Goal: Task Accomplishment & Management: Manage account settings

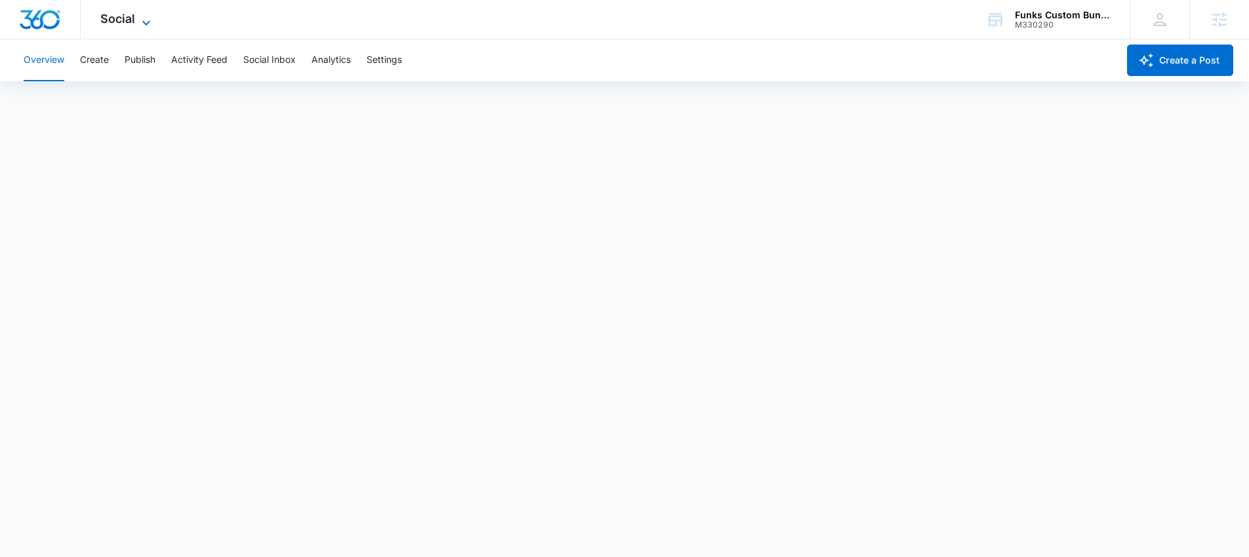
click at [138, 22] on icon at bounding box center [146, 23] width 16 height 16
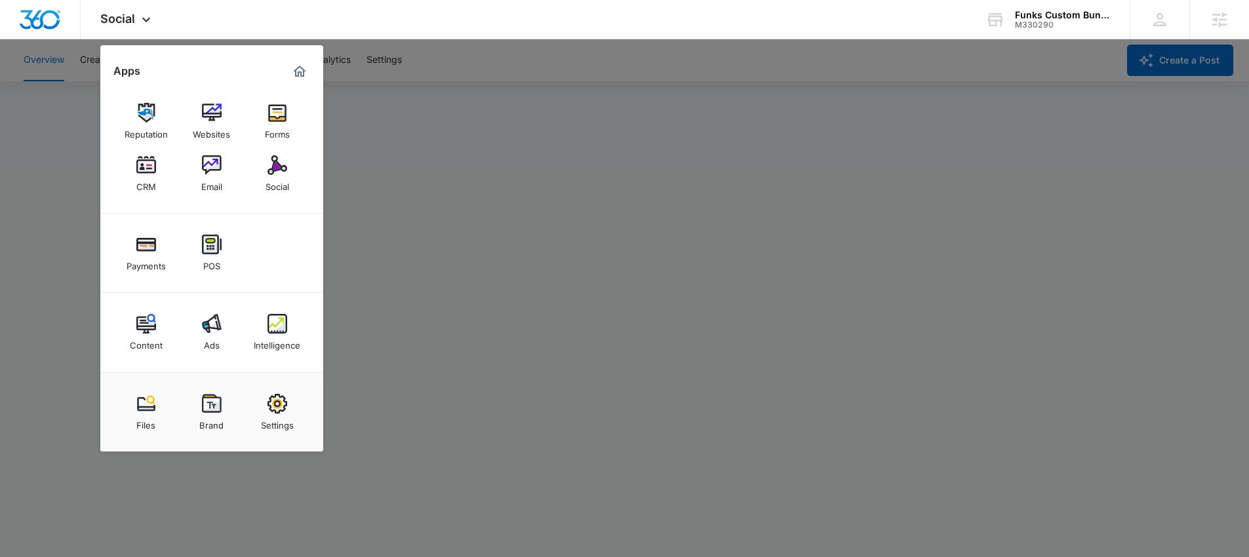
click at [89, 194] on div at bounding box center [624, 278] width 1249 height 557
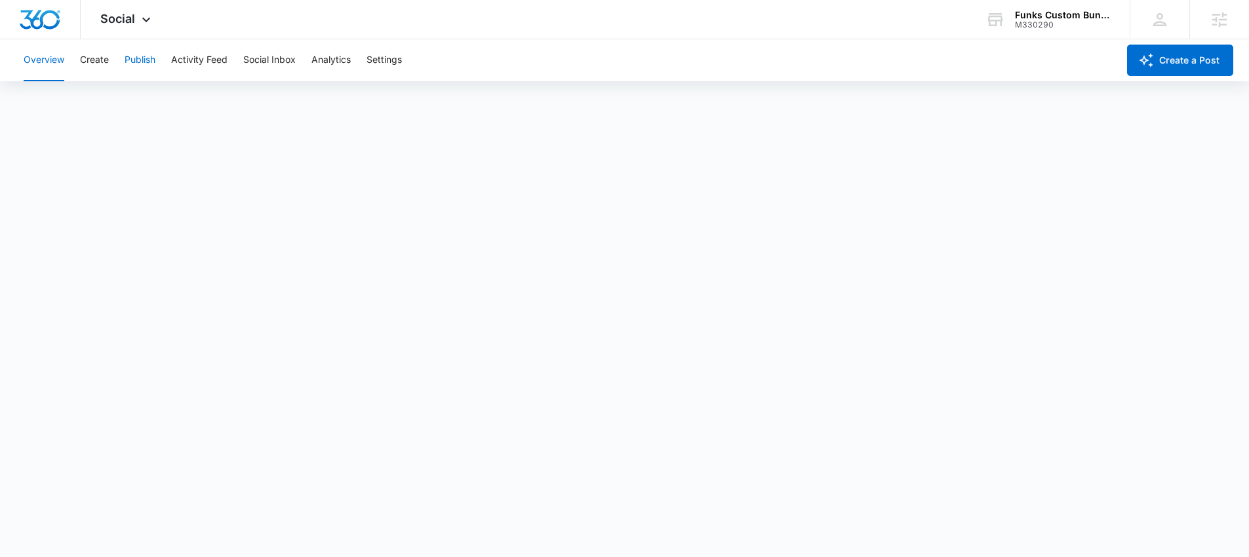
click at [146, 60] on button "Publish" at bounding box center [140, 60] width 31 height 42
click at [380, 46] on button "Settings" at bounding box center [384, 60] width 35 height 42
click at [110, 56] on div "Overview Create Publish Activity Feed Social Inbox Analytics Settings" at bounding box center [567, 60] width 1102 height 42
click at [101, 59] on button "Create" at bounding box center [94, 60] width 29 height 42
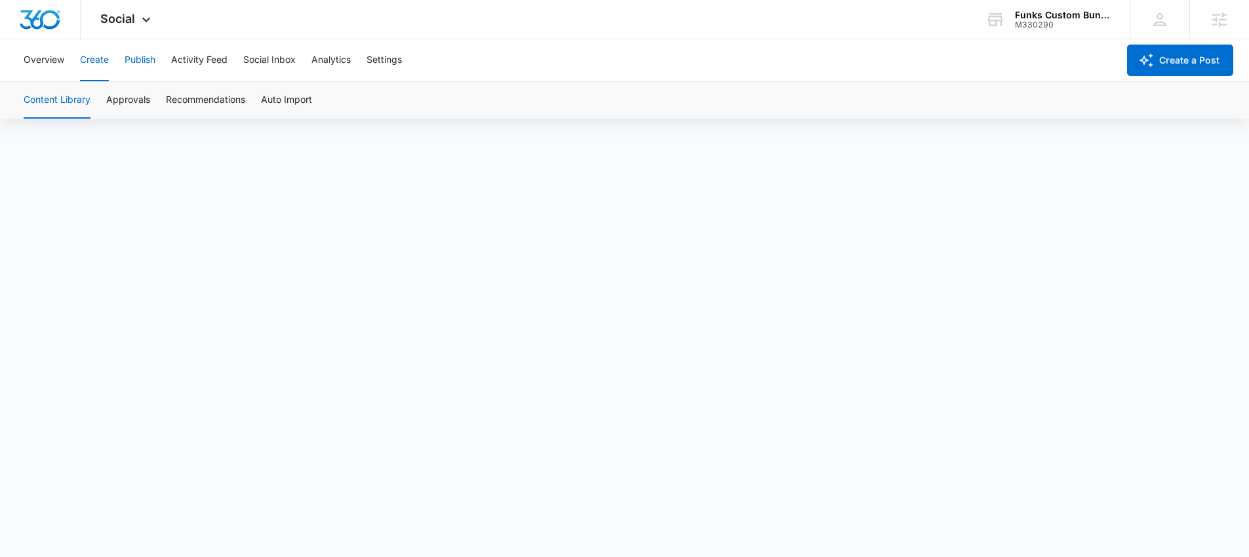
click at [136, 61] on button "Publish" at bounding box center [140, 60] width 31 height 42
click at [123, 16] on span "Social" at bounding box center [117, 19] width 35 height 14
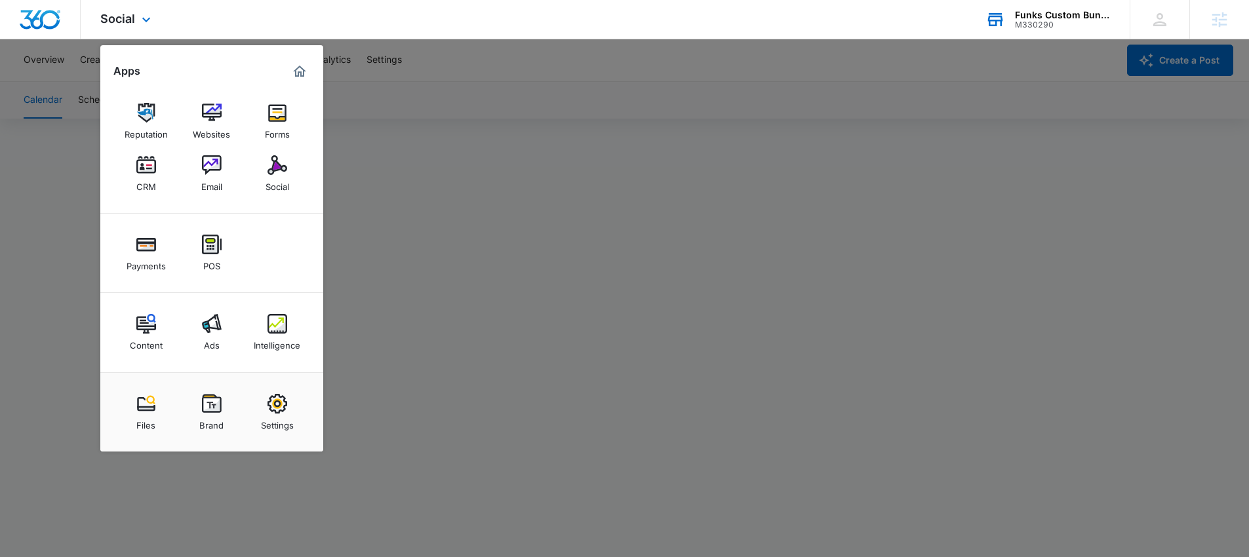
click at [1017, 18] on div "Funks Custom Bunkbeds, Furniture & Sawmill" at bounding box center [1063, 15] width 96 height 10
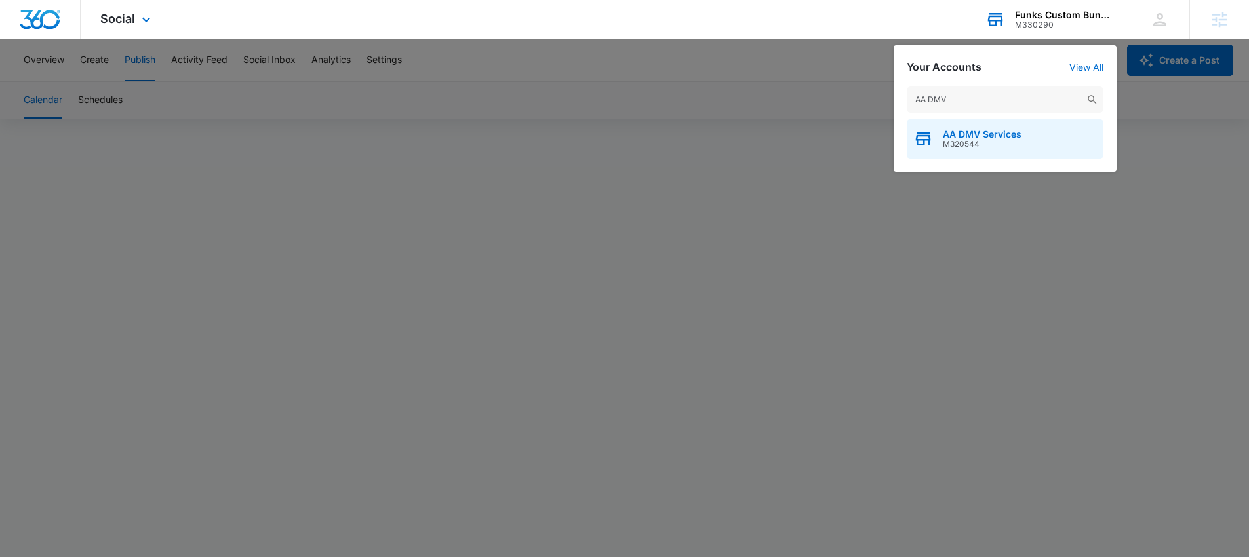
type input "AA DMV"
click at [978, 134] on span "AA DMV Services" at bounding box center [982, 134] width 79 height 10
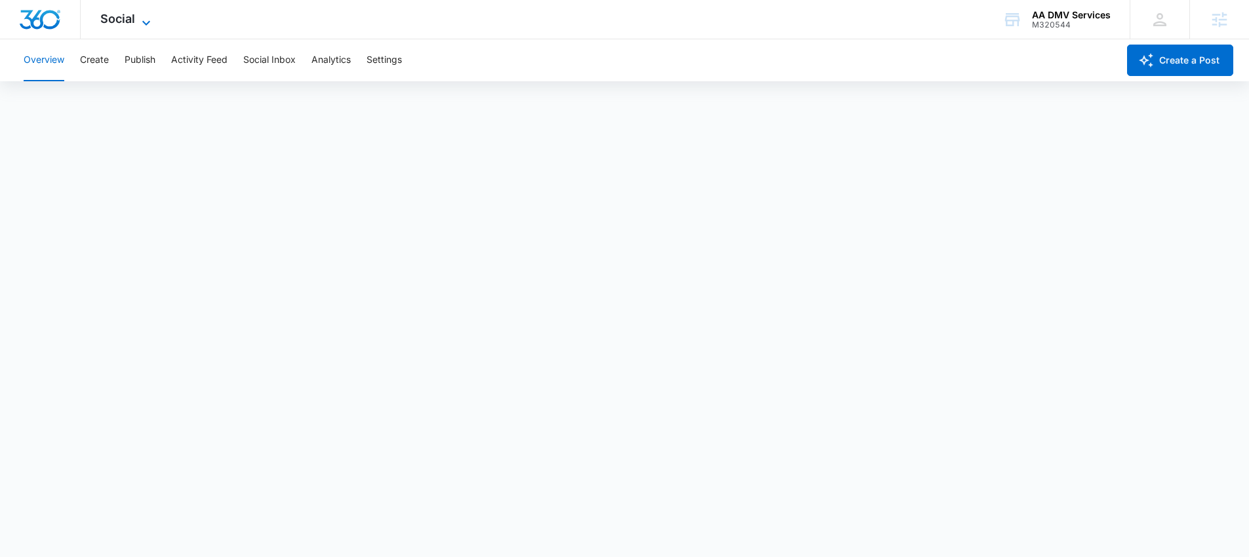
click at [114, 18] on span "Social" at bounding box center [117, 19] width 35 height 14
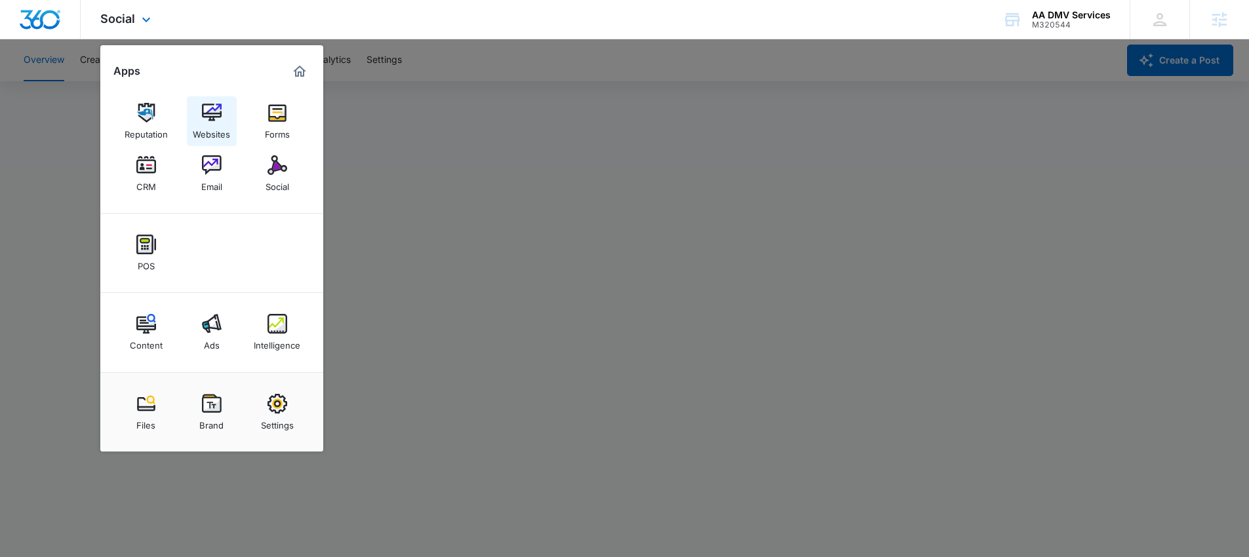
click at [208, 115] on img at bounding box center [212, 113] width 20 height 20
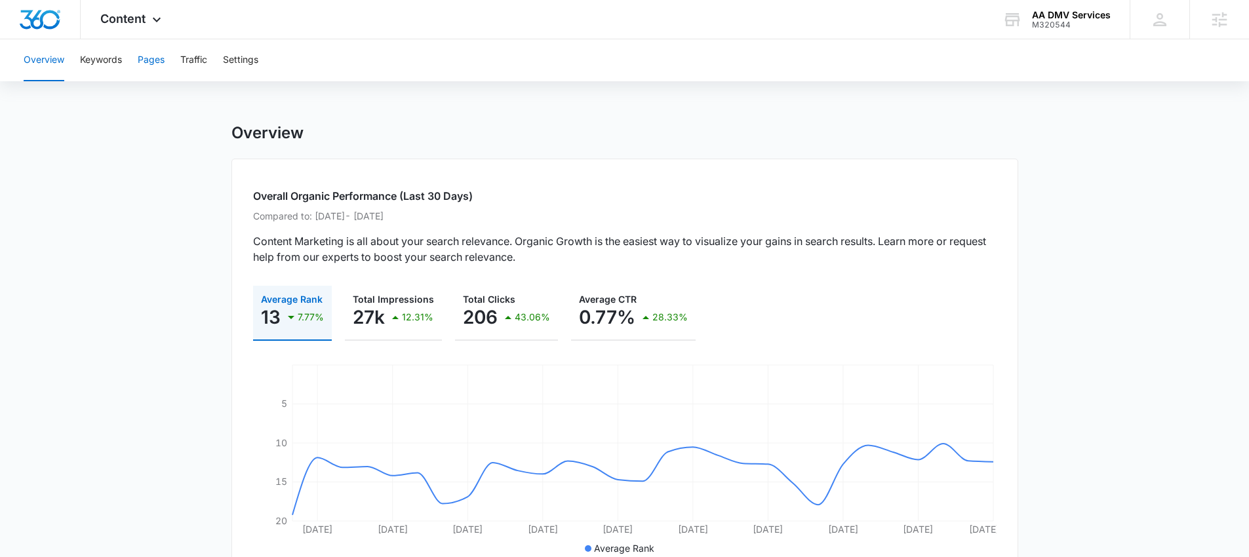
click at [140, 62] on button "Pages" at bounding box center [151, 60] width 27 height 42
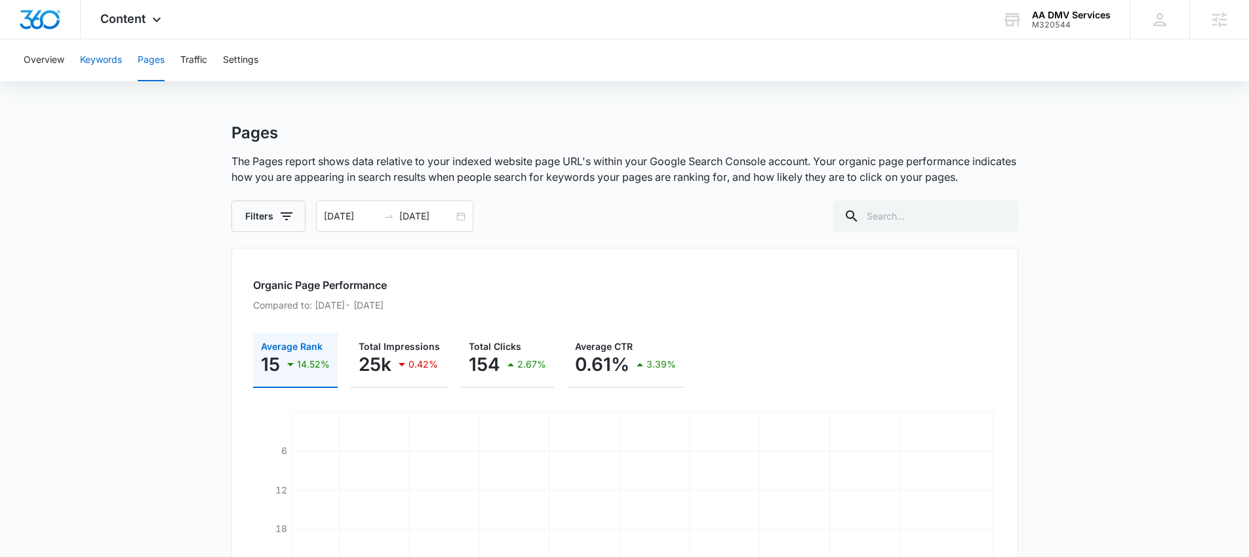
click at [105, 74] on button "Keywords" at bounding box center [101, 60] width 42 height 42
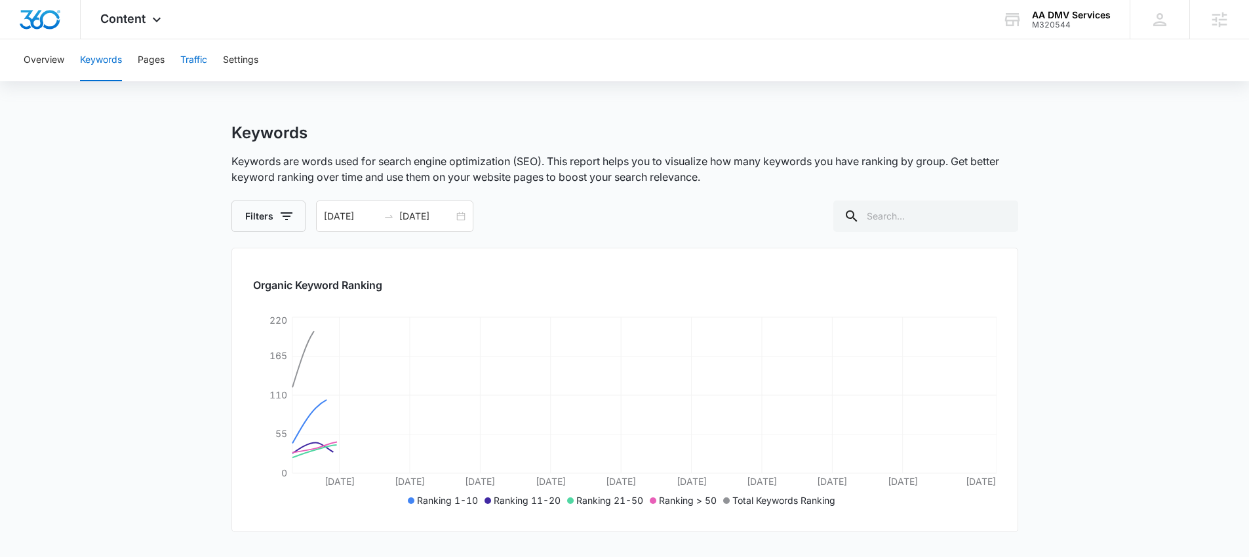
click at [199, 64] on button "Traffic" at bounding box center [193, 60] width 27 height 42
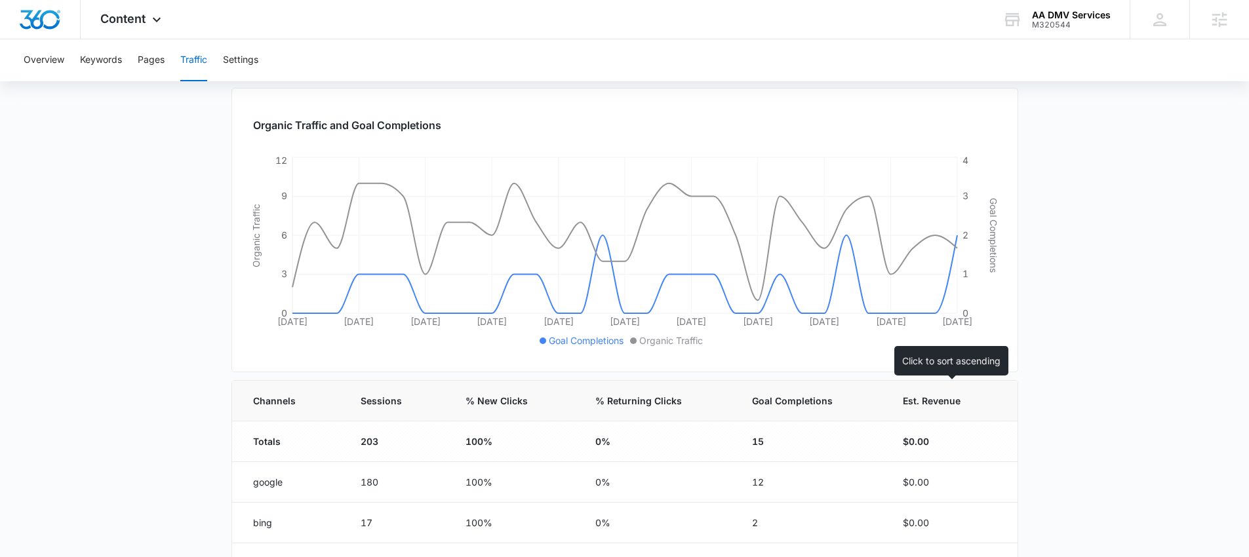
scroll to position [50, 0]
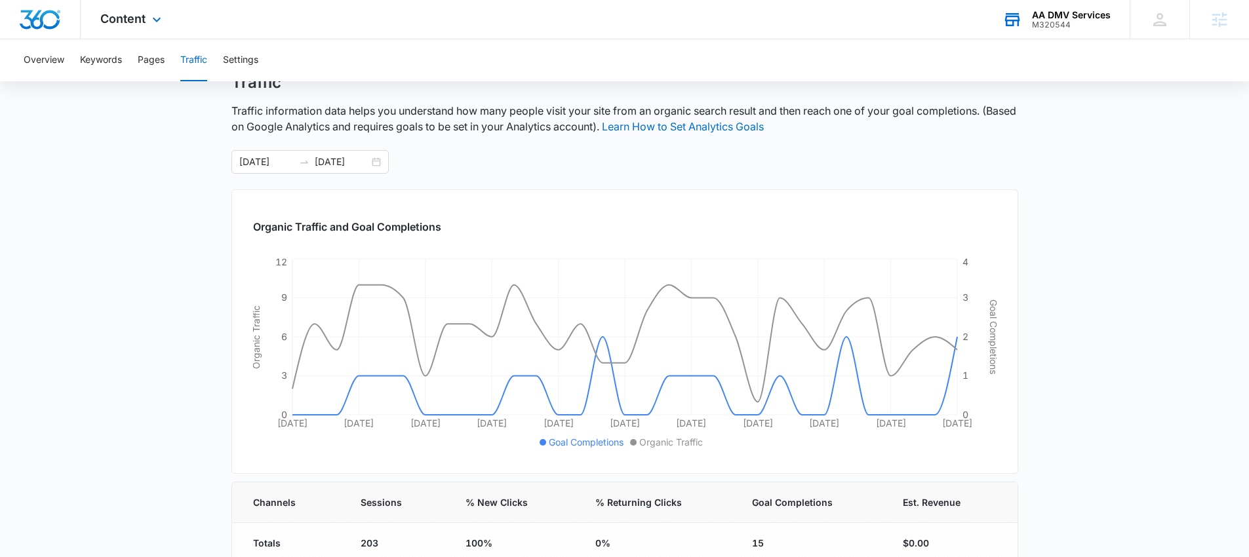
click at [1075, 19] on div "AA DMV Services" at bounding box center [1071, 15] width 79 height 10
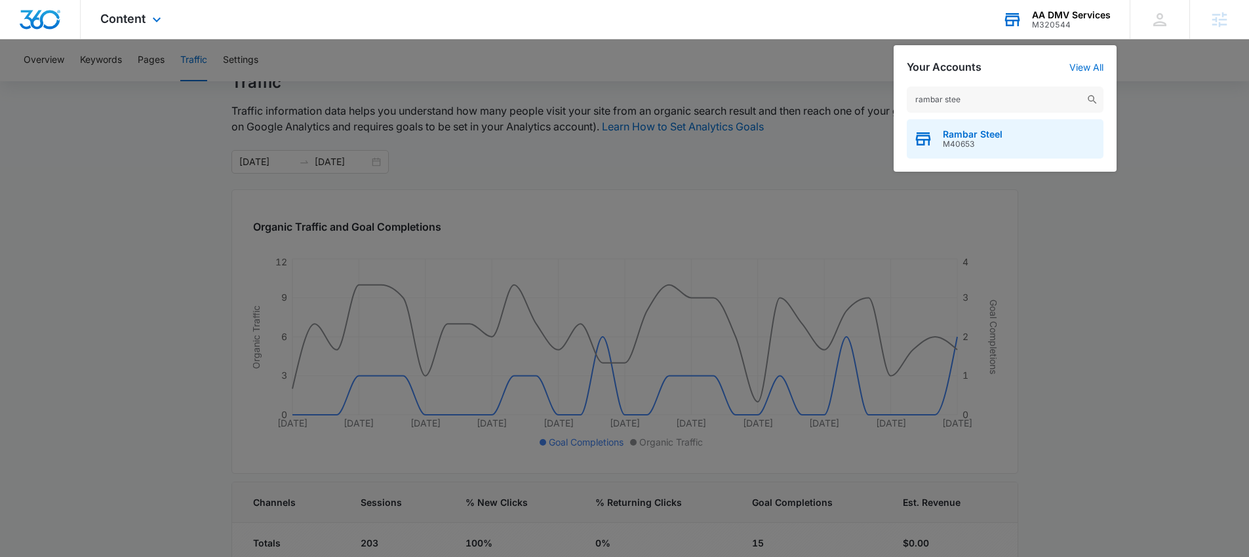
type input "rambar stee"
click at [978, 127] on div "Rambar Steel M40653" at bounding box center [1005, 138] width 197 height 39
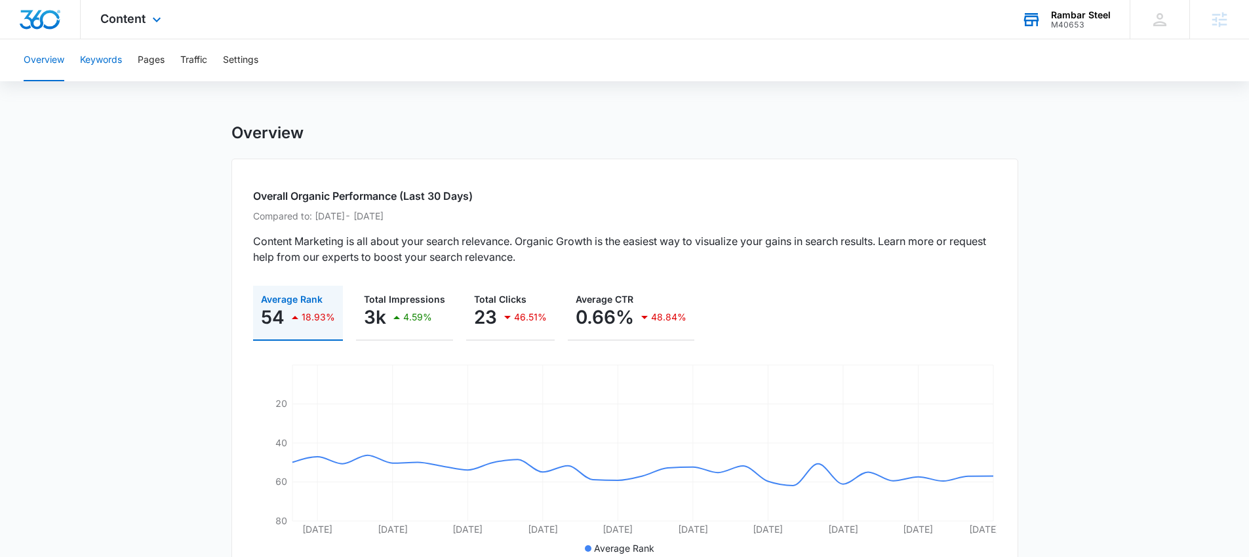
click at [102, 58] on button "Keywords" at bounding box center [101, 60] width 42 height 42
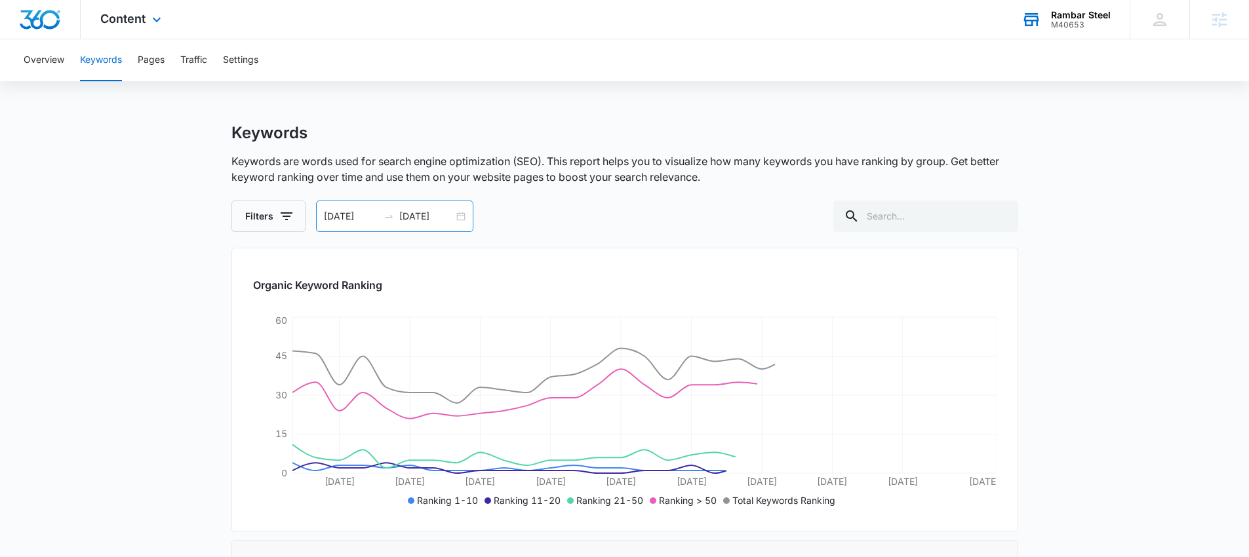
click at [412, 218] on input "09/09/2025" at bounding box center [426, 216] width 54 height 14
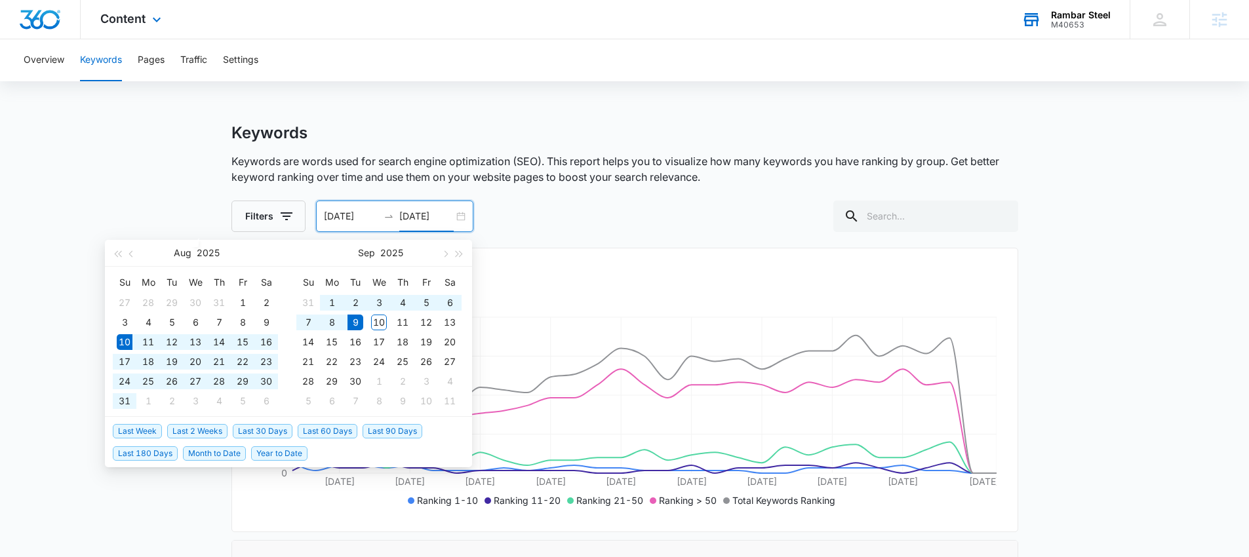
type input "09/09/2025"
click at [150, 454] on span "Last 180 Days" at bounding box center [145, 454] width 65 height 14
type input "03/11/2025"
type input "09/07/2025"
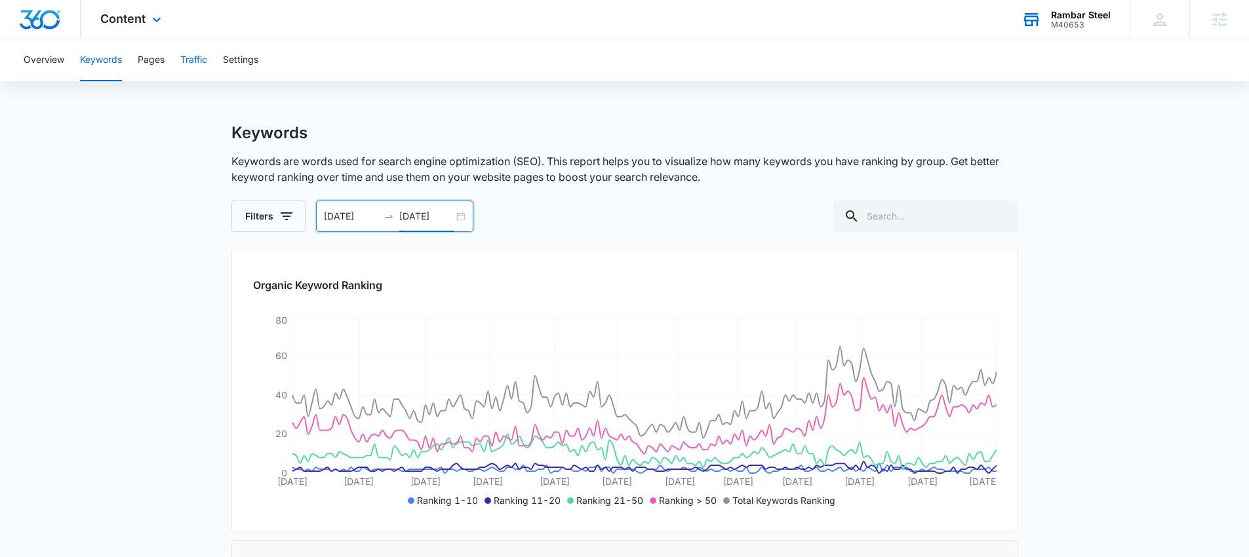
click at [202, 58] on button "Traffic" at bounding box center [193, 60] width 27 height 42
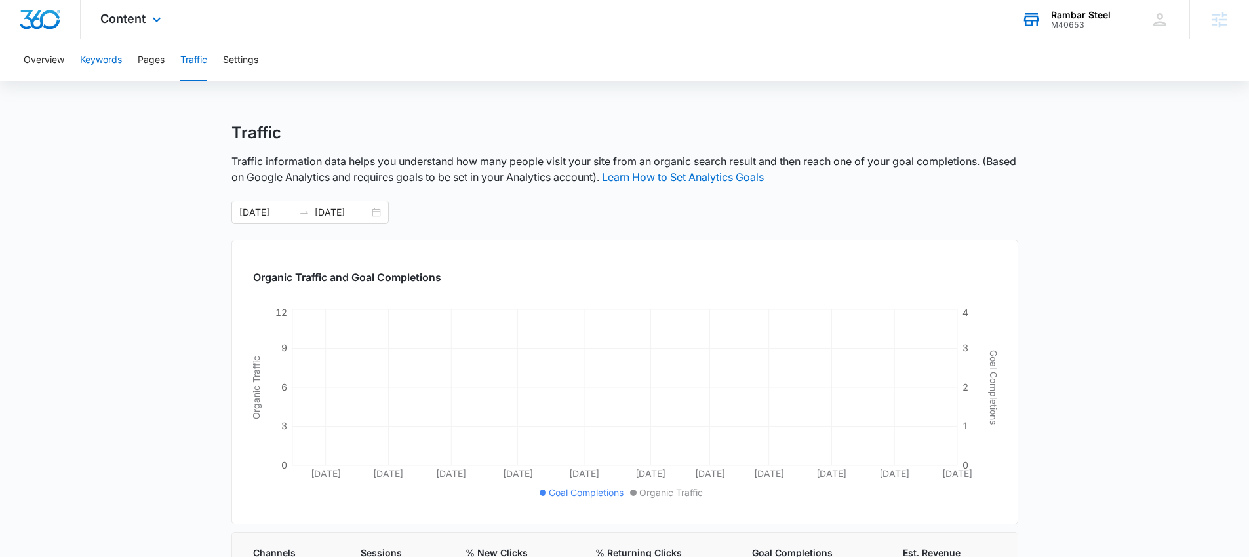
click at [98, 60] on button "Keywords" at bounding box center [101, 60] width 42 height 42
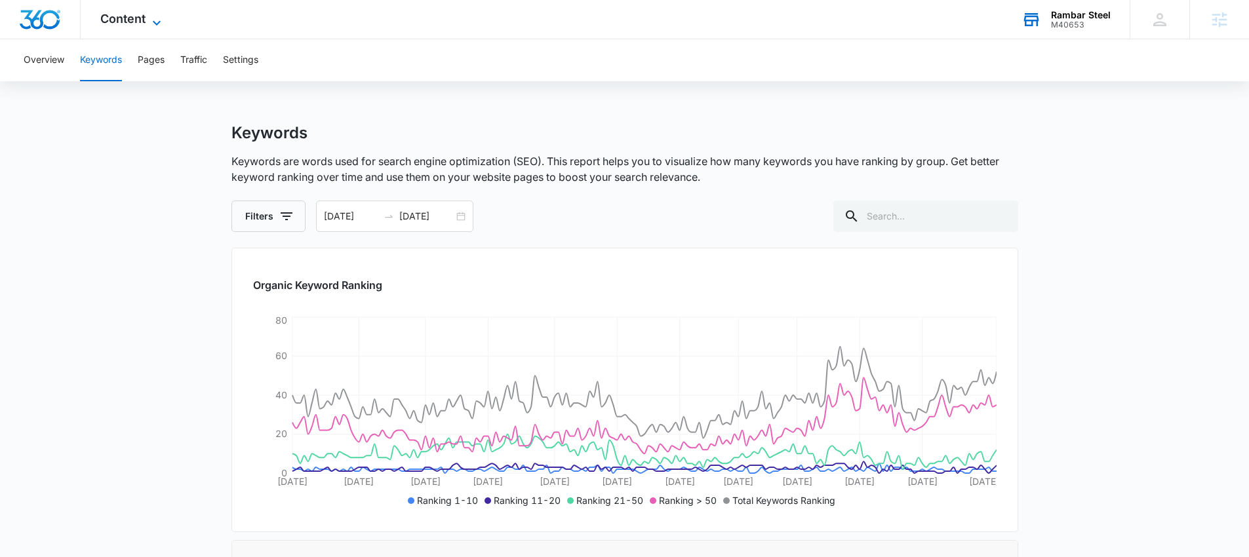
click at [126, 25] on span "Content" at bounding box center [122, 19] width 45 height 14
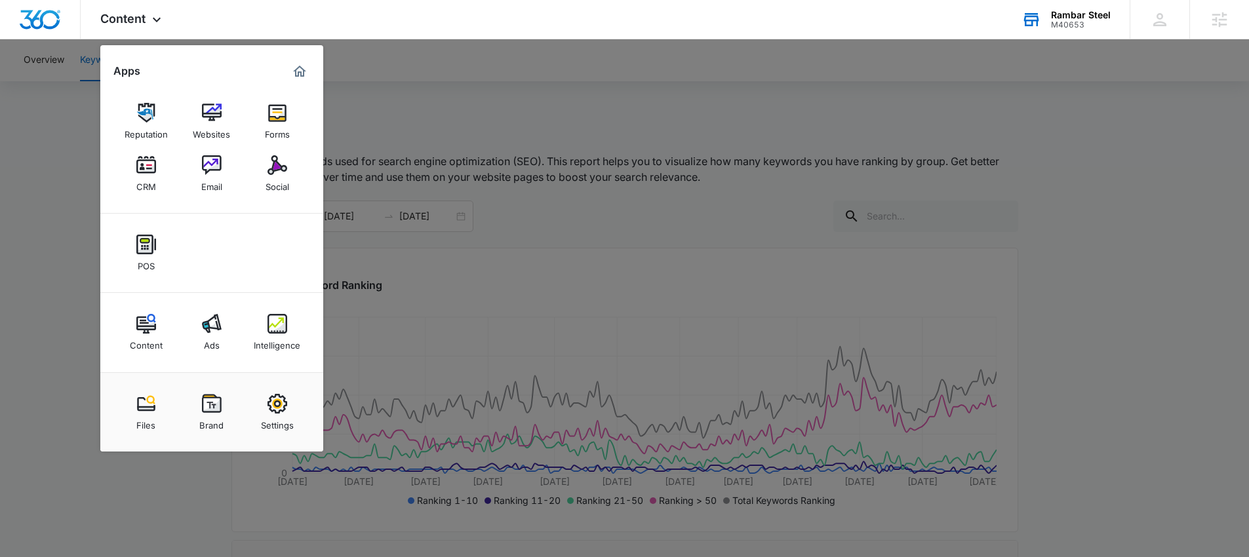
click at [275, 318] on img at bounding box center [278, 324] width 20 height 20
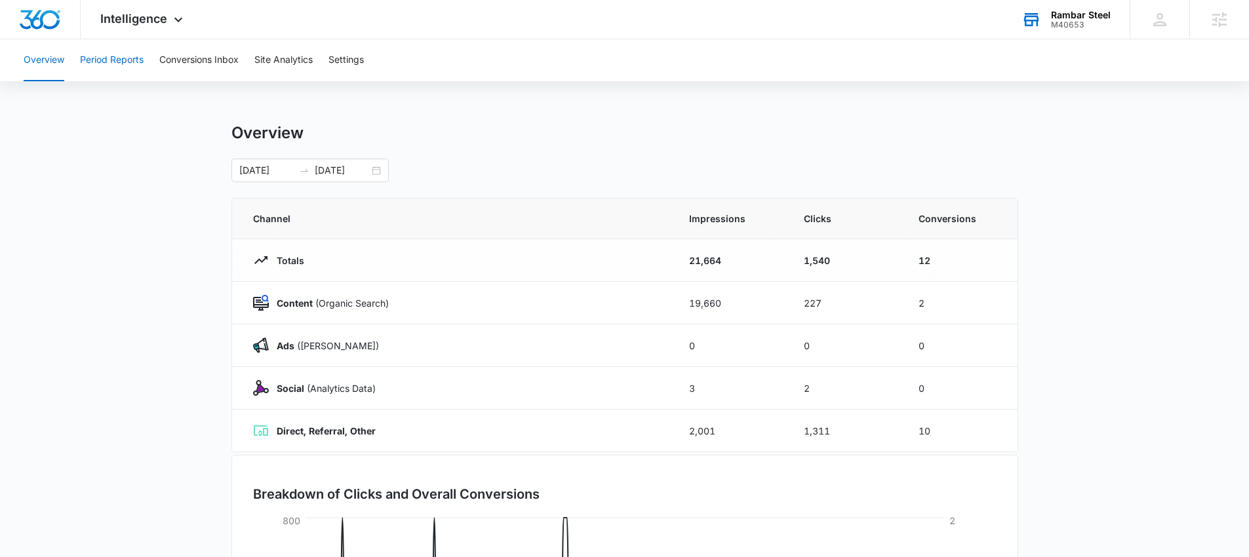
click at [107, 58] on button "Period Reports" at bounding box center [112, 60] width 64 height 42
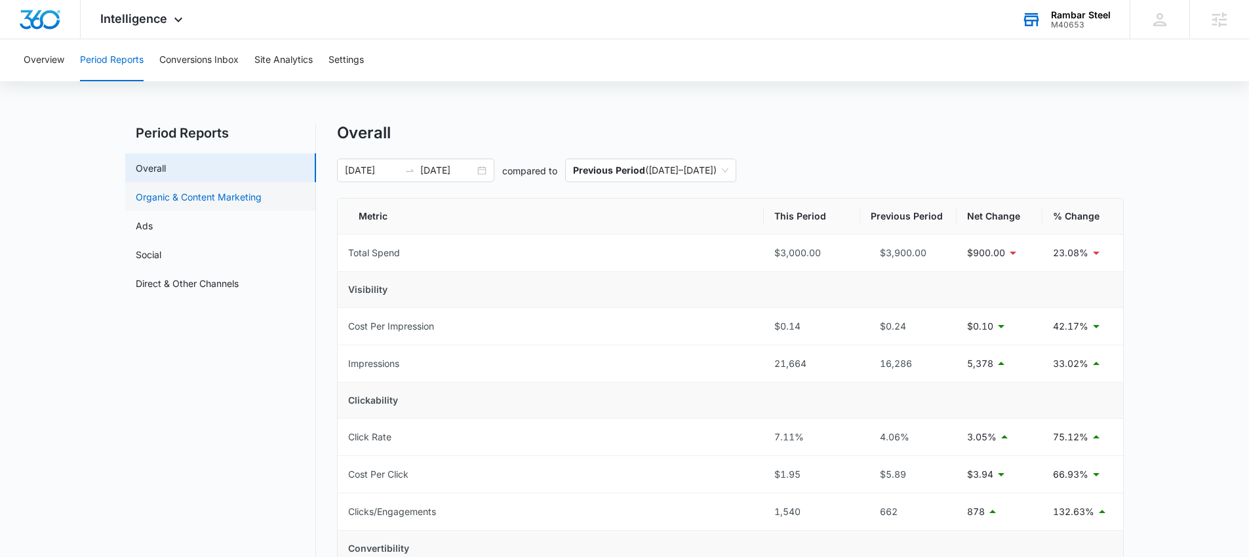
click at [170, 203] on link "Organic & Content Marketing" at bounding box center [199, 197] width 126 height 14
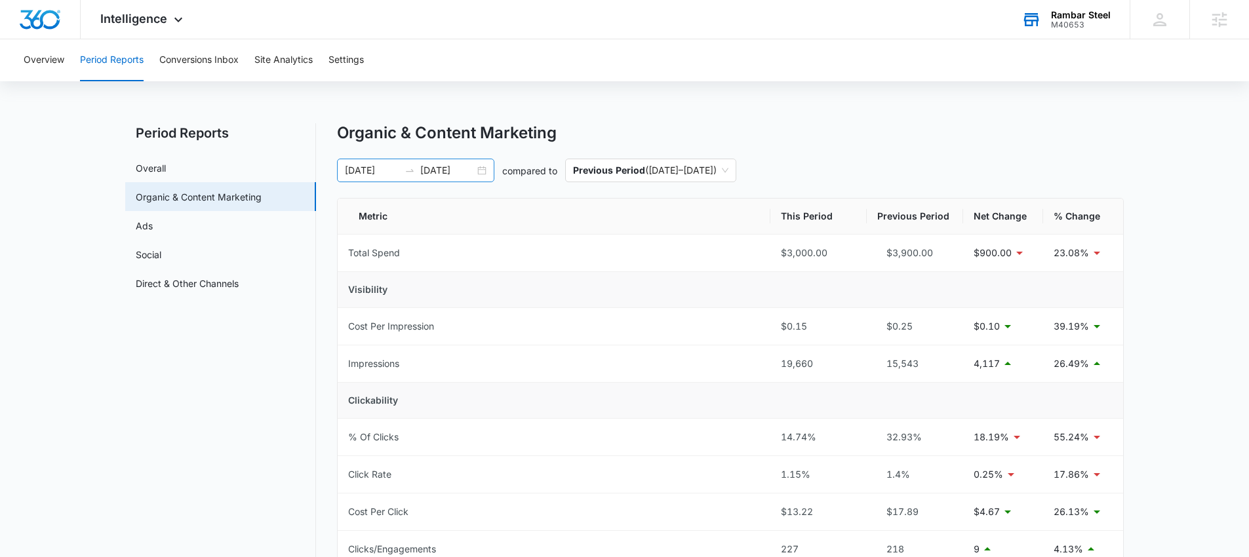
click at [481, 169] on div "03/11/2025 09/07/2025" at bounding box center [415, 171] width 157 height 24
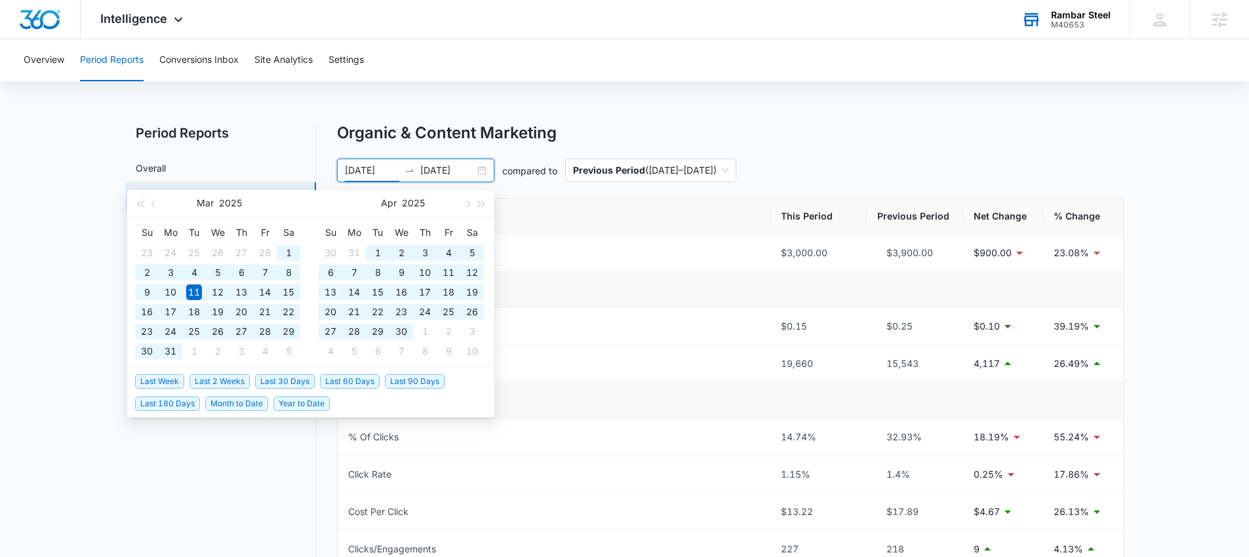
click at [305, 403] on span "Year to Date" at bounding box center [301, 404] width 56 height 14
type input "01/01/2025"
type input "09/09/2025"
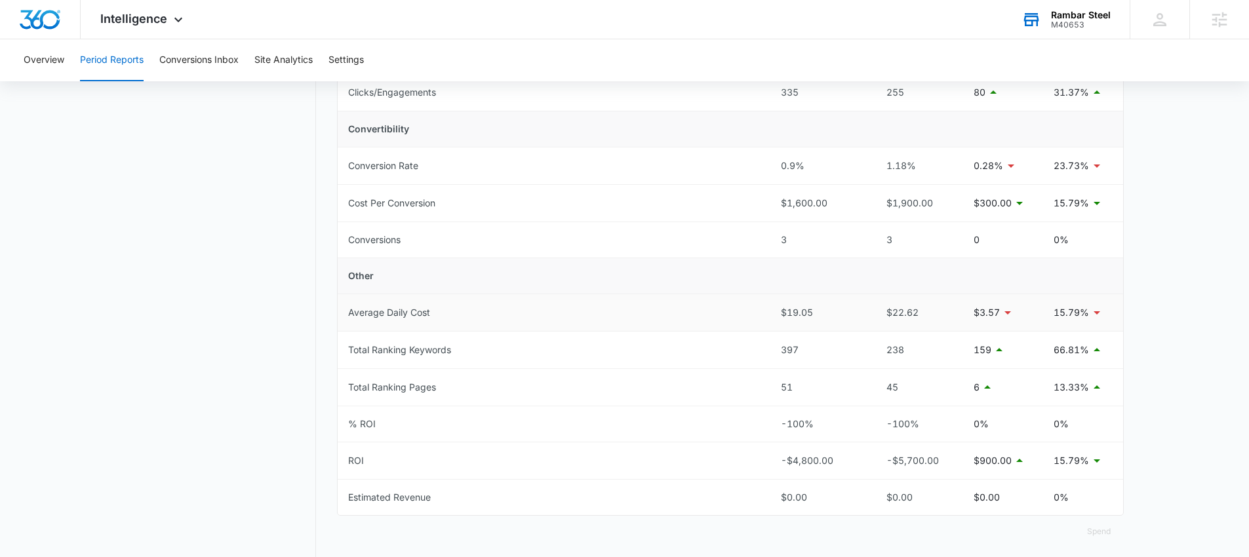
scroll to position [466, 0]
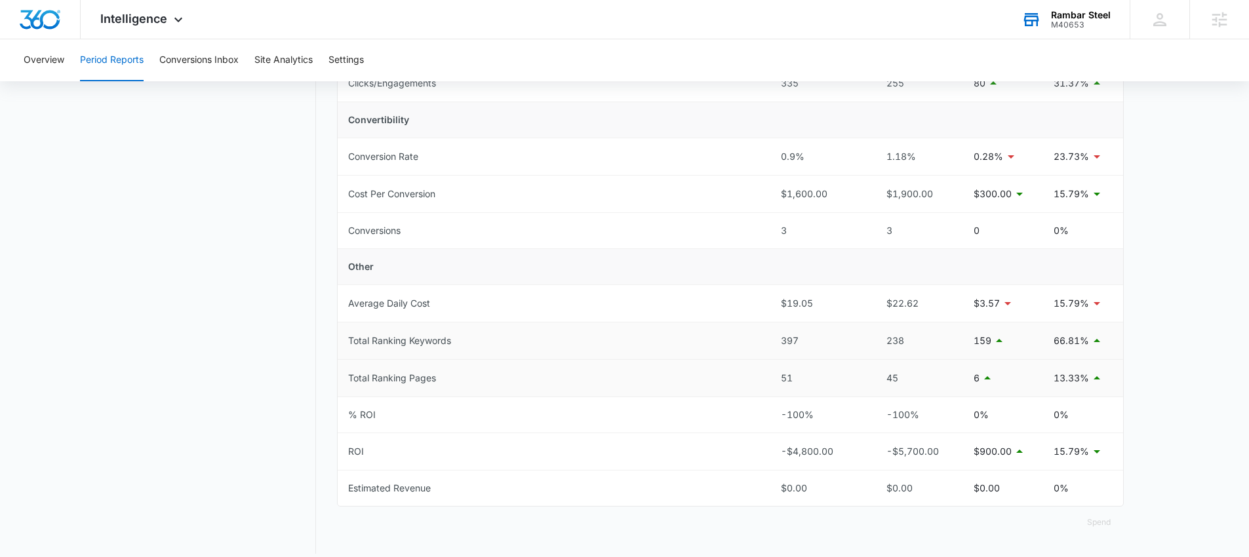
drag, startPoint x: 767, startPoint y: 338, endPoint x: 509, endPoint y: 339, distance: 257.7
click at [509, 339] on td "Total Ranking Keywords" at bounding box center [554, 341] width 433 height 37
drag, startPoint x: 1049, startPoint y: 338, endPoint x: 1115, endPoint y: 343, distance: 66.4
click at [1115, 343] on td "66.81%" at bounding box center [1083, 341] width 80 height 37
drag, startPoint x: 1062, startPoint y: 377, endPoint x: 1122, endPoint y: 383, distance: 60.6
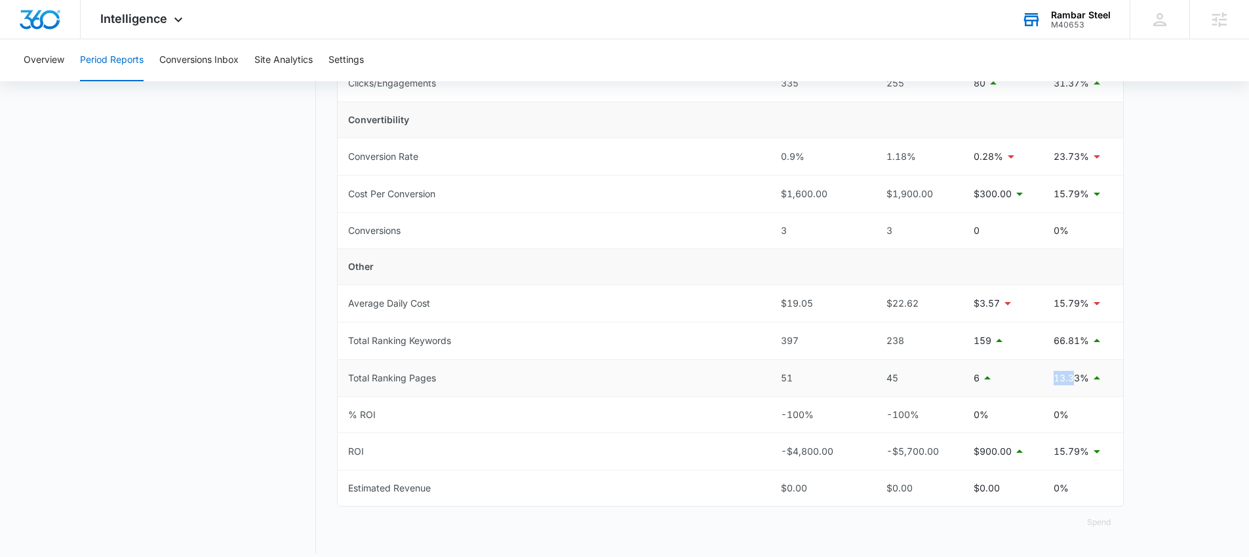
click at [1108, 382] on td "13.33%" at bounding box center [1083, 378] width 80 height 37
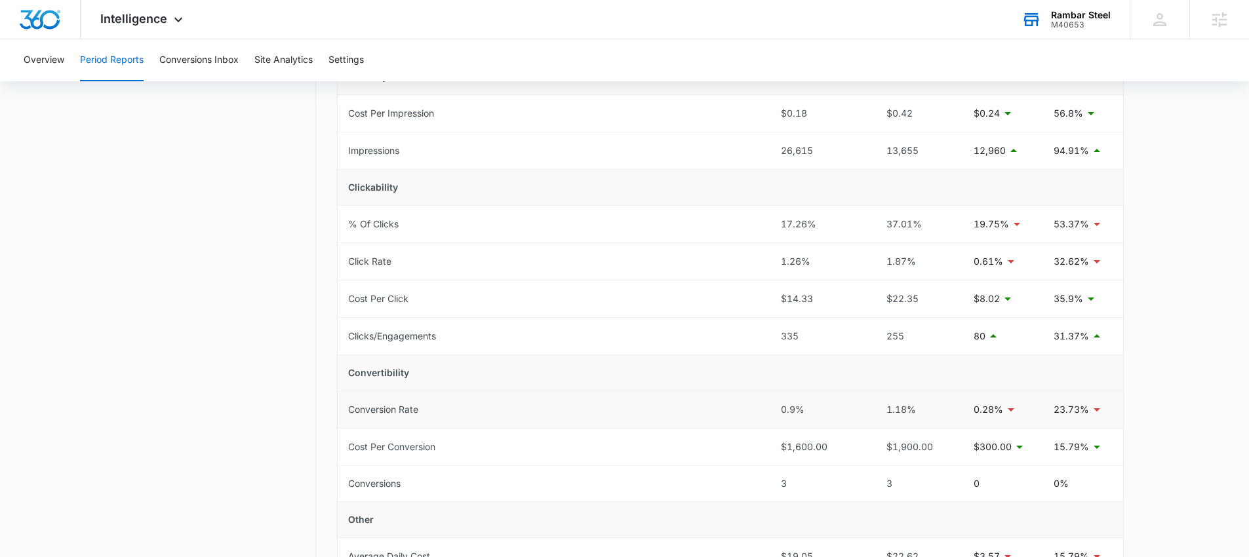
scroll to position [215, 0]
drag, startPoint x: 1047, startPoint y: 335, endPoint x: 1174, endPoint y: 347, distance: 127.8
click at [1131, 341] on main "Period Reports Overall Organic & Content Marketing Ads Social Direct & Other Ch…" at bounding box center [624, 364] width 1249 height 913
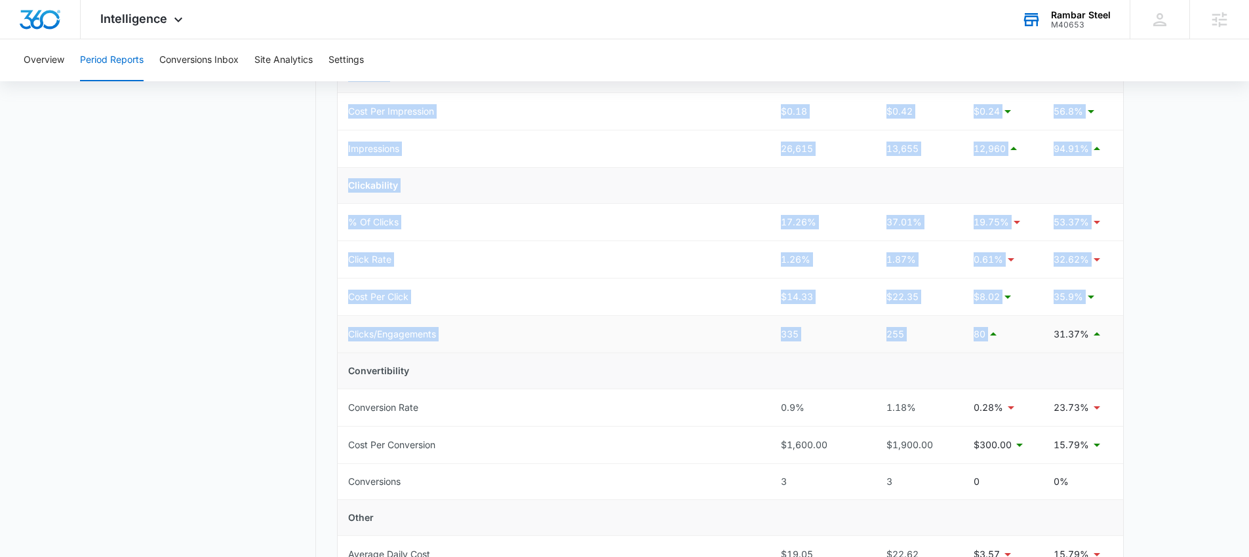
click at [1092, 343] on td "31.37%" at bounding box center [1083, 334] width 80 height 37
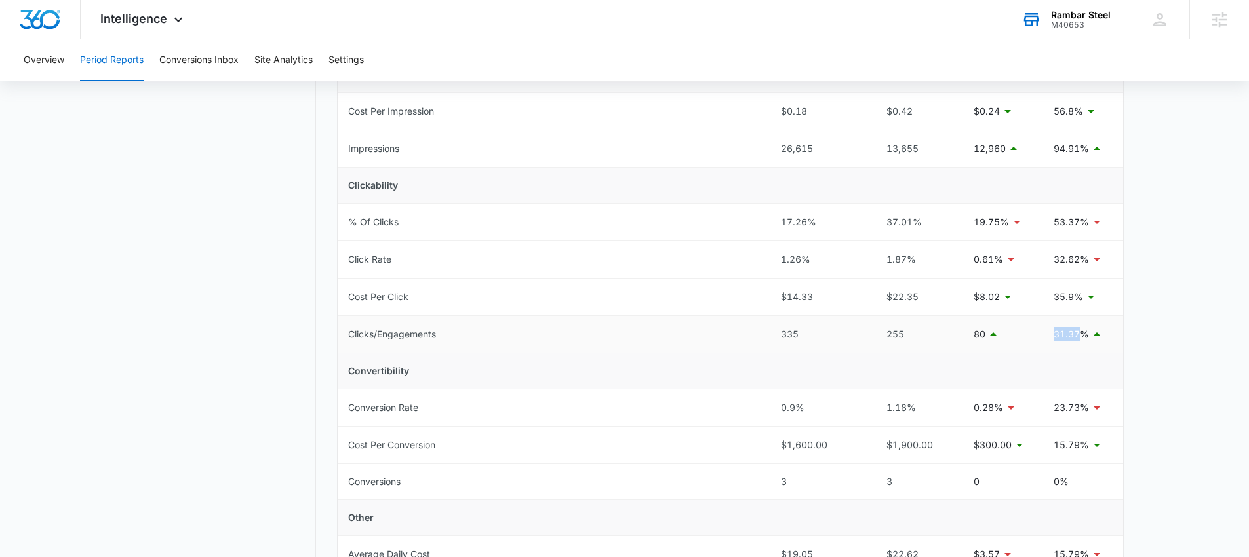
drag, startPoint x: 1056, startPoint y: 334, endPoint x: 1083, endPoint y: 334, distance: 26.2
click at [1083, 334] on p "31.37%" at bounding box center [1071, 334] width 35 height 14
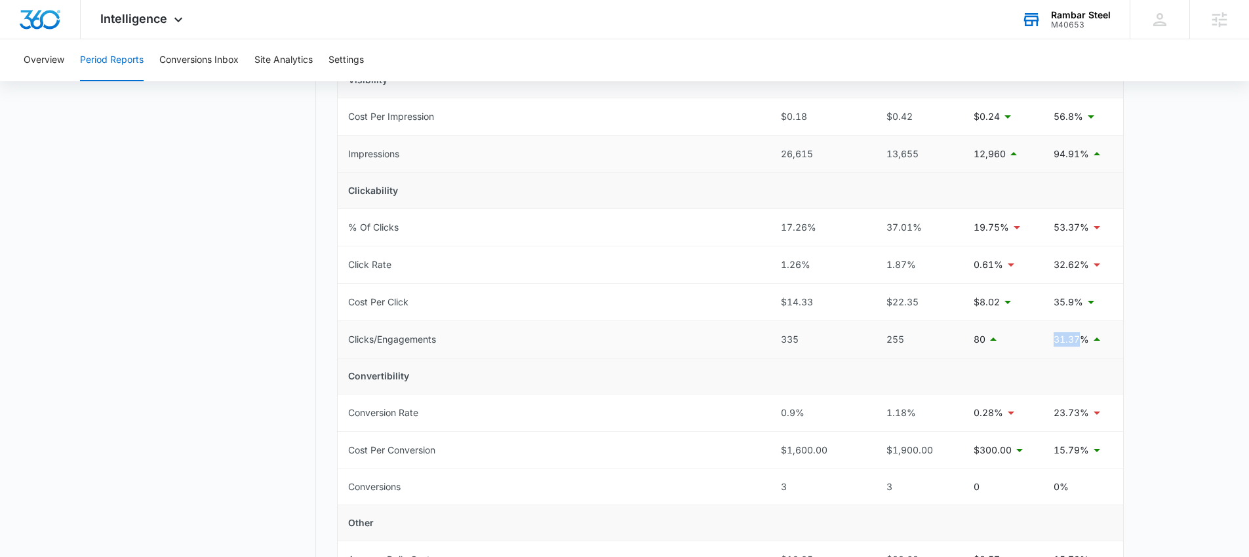
scroll to position [0, 0]
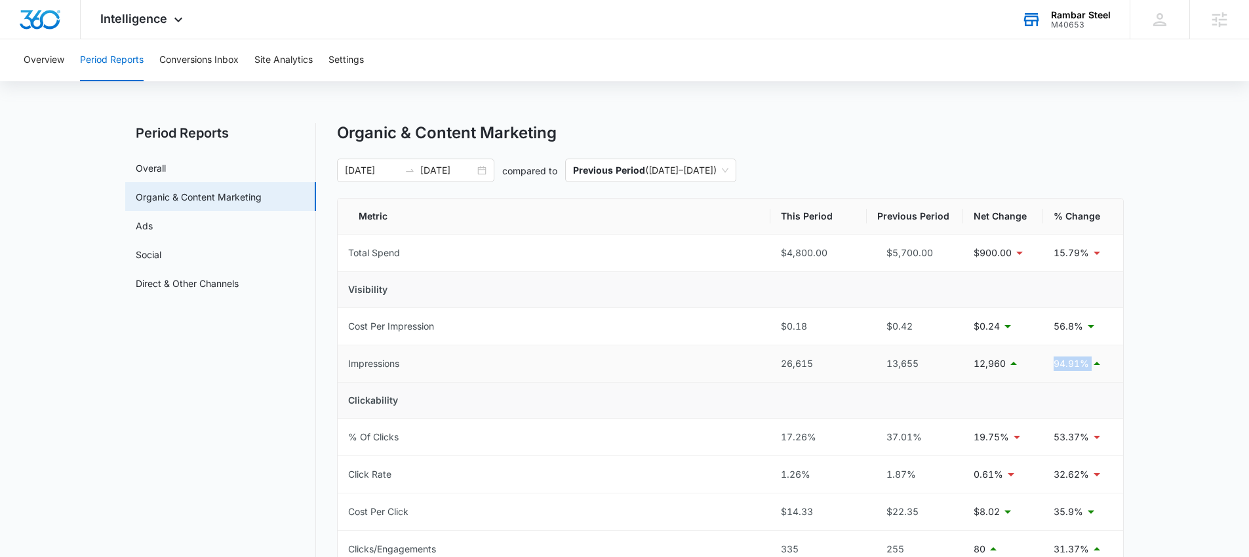
drag, startPoint x: 1049, startPoint y: 362, endPoint x: 1121, endPoint y: 368, distance: 72.4
click at [1104, 367] on td "94.91%" at bounding box center [1083, 364] width 80 height 37
click at [1080, 397] on td "Clickability" at bounding box center [731, 401] width 786 height 36
drag, startPoint x: 1056, startPoint y: 365, endPoint x: 1104, endPoint y: 374, distance: 48.6
click at [1086, 371] on td "94.91%" at bounding box center [1083, 364] width 80 height 37
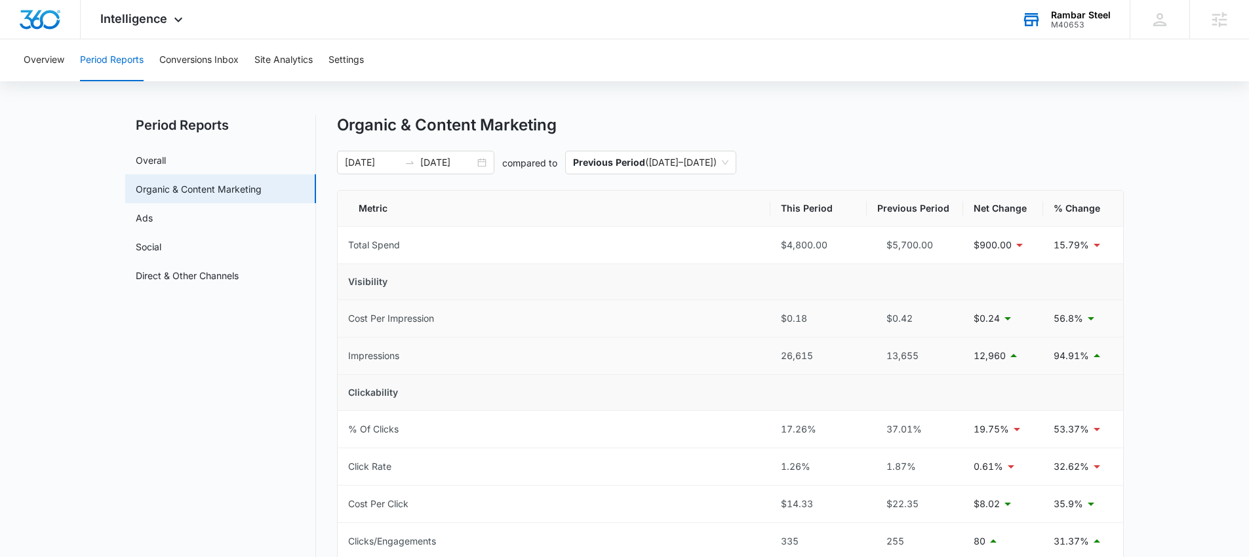
scroll to position [18, 0]
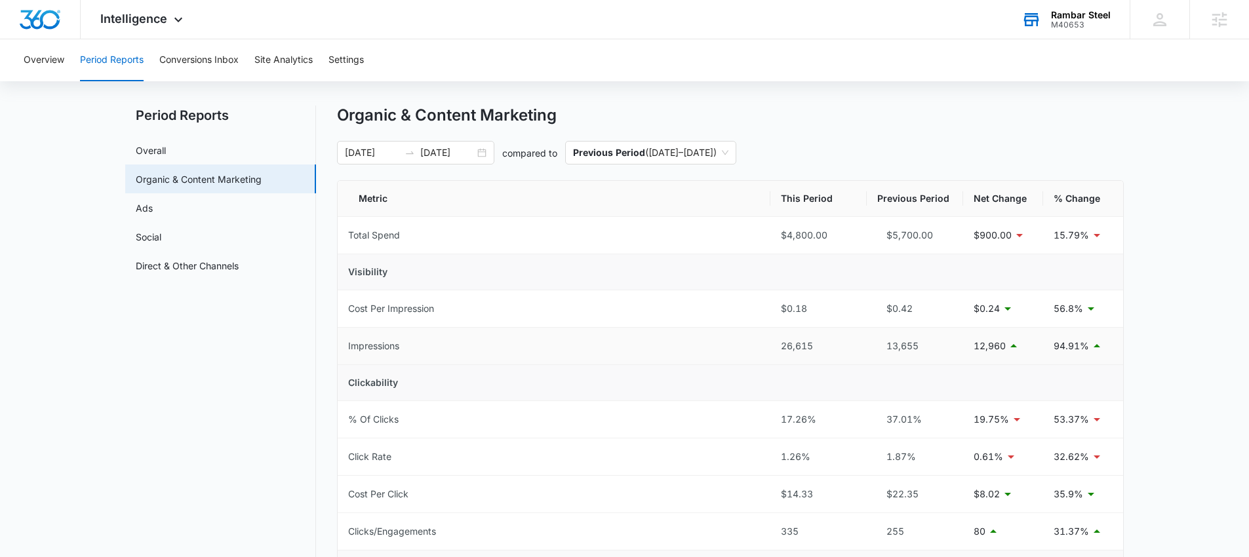
drag, startPoint x: 780, startPoint y: 344, endPoint x: 830, endPoint y: 352, distance: 50.5
click at [807, 350] on div "26,615" at bounding box center [818, 346] width 75 height 14
click at [781, 346] on div "26,615" at bounding box center [818, 346] width 75 height 14
click at [788, 350] on div "26,615" at bounding box center [818, 346] width 75 height 14
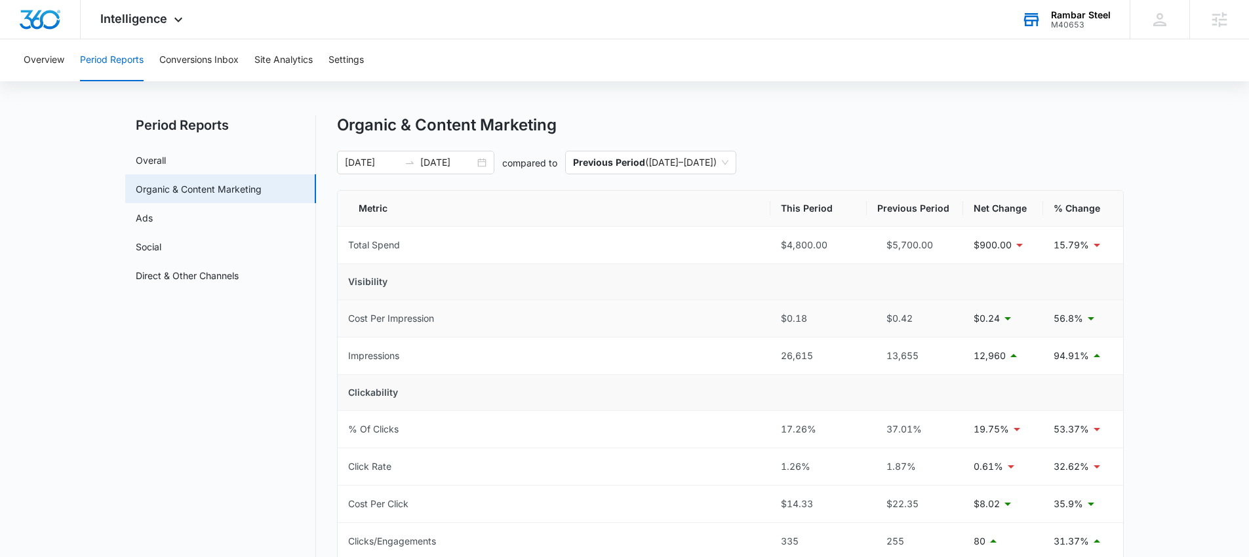
scroll to position [0, 0]
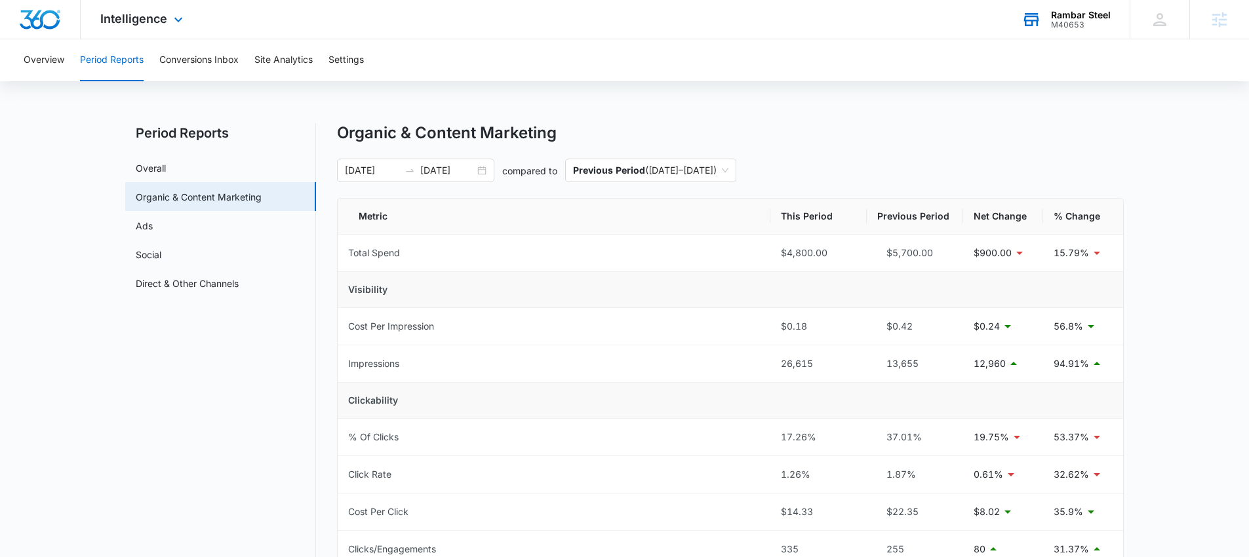
click at [148, 26] on div "Intelligence Apps Reputation Websites Forms CRM Email Social POS Content Ads In…" at bounding box center [143, 19] width 125 height 39
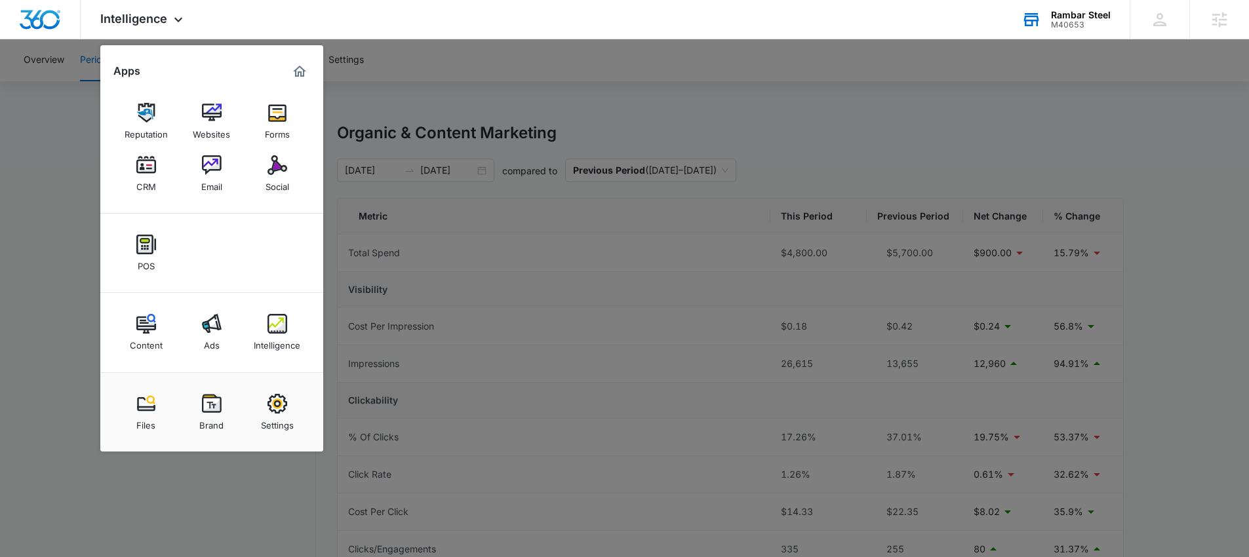
click at [144, 110] on img at bounding box center [146, 113] width 20 height 20
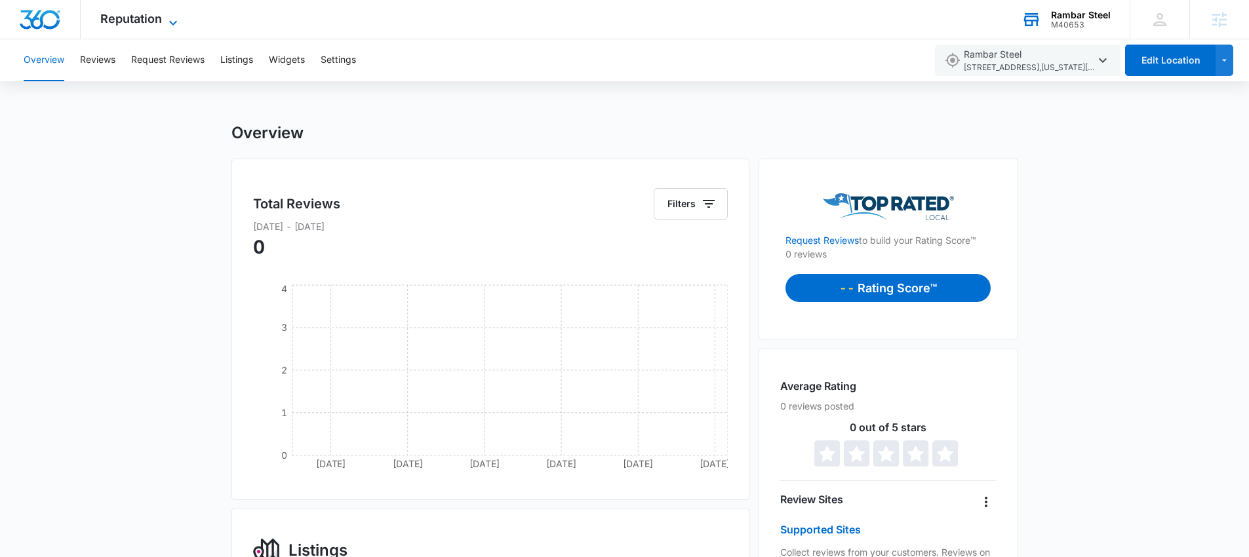
click at [149, 16] on span "Reputation" at bounding box center [131, 19] width 62 height 14
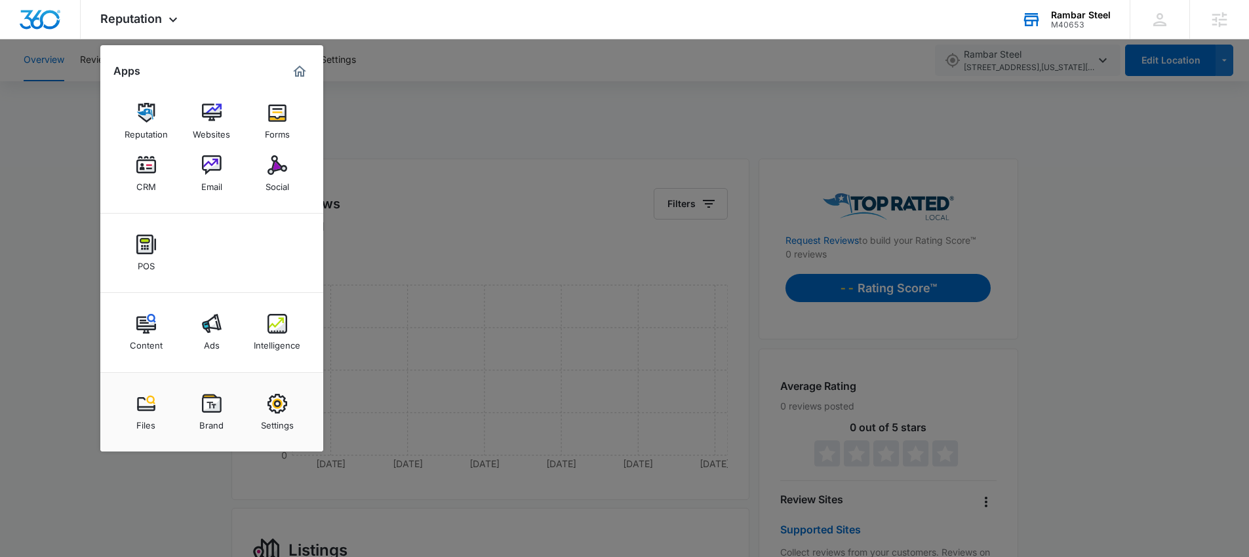
click at [483, 146] on div at bounding box center [624, 278] width 1249 height 557
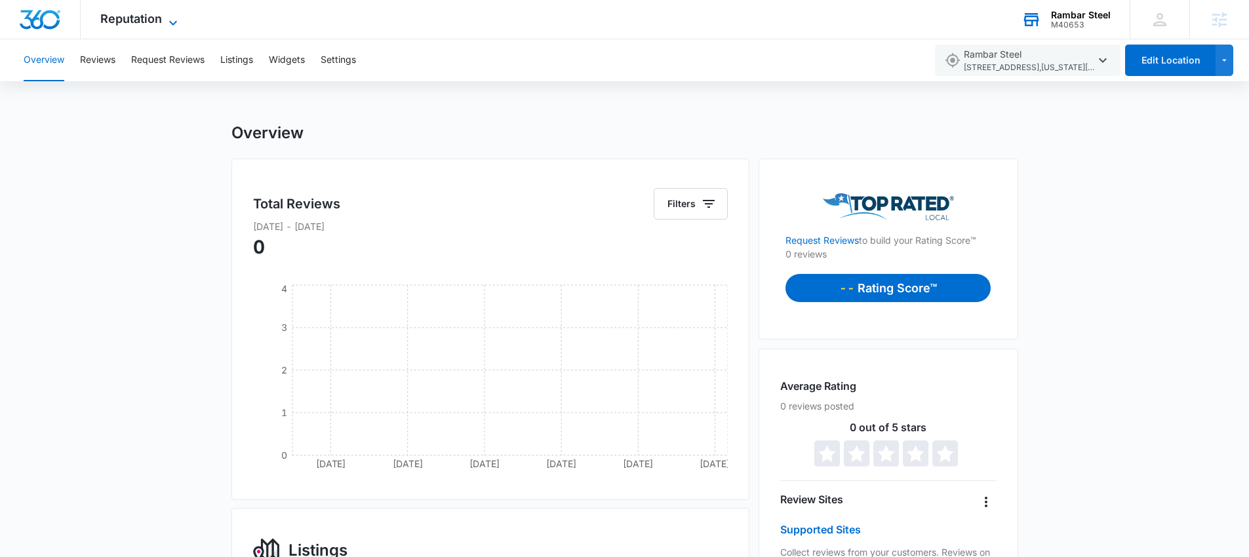
click at [165, 20] on icon at bounding box center [173, 23] width 16 height 16
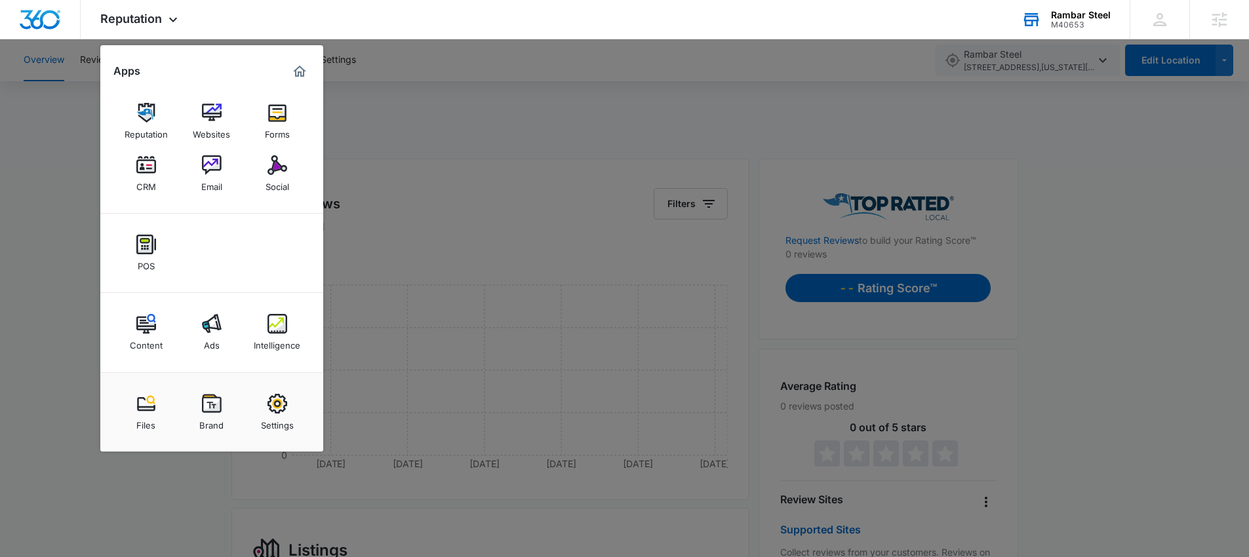
click at [456, 146] on div at bounding box center [624, 278] width 1249 height 557
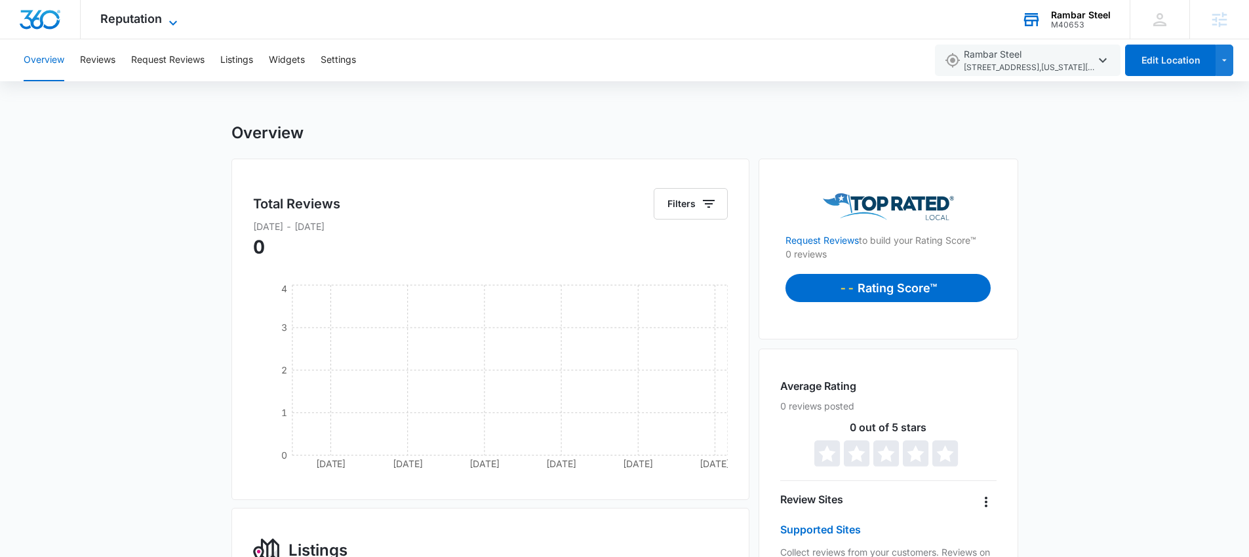
click at [136, 16] on span "Reputation" at bounding box center [131, 19] width 62 height 14
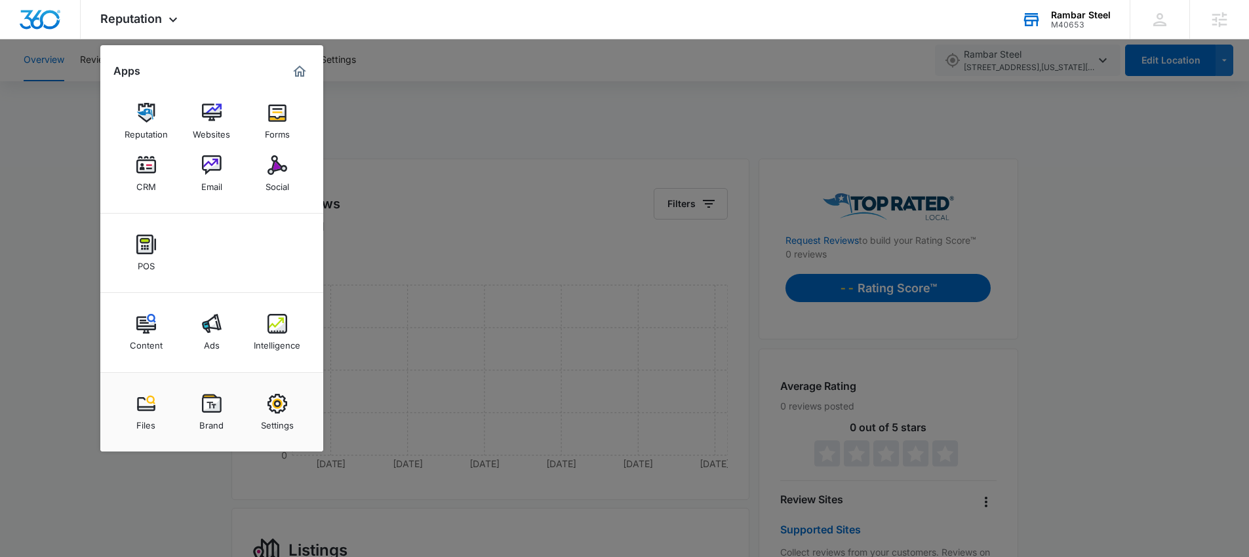
click at [527, 143] on div at bounding box center [624, 278] width 1249 height 557
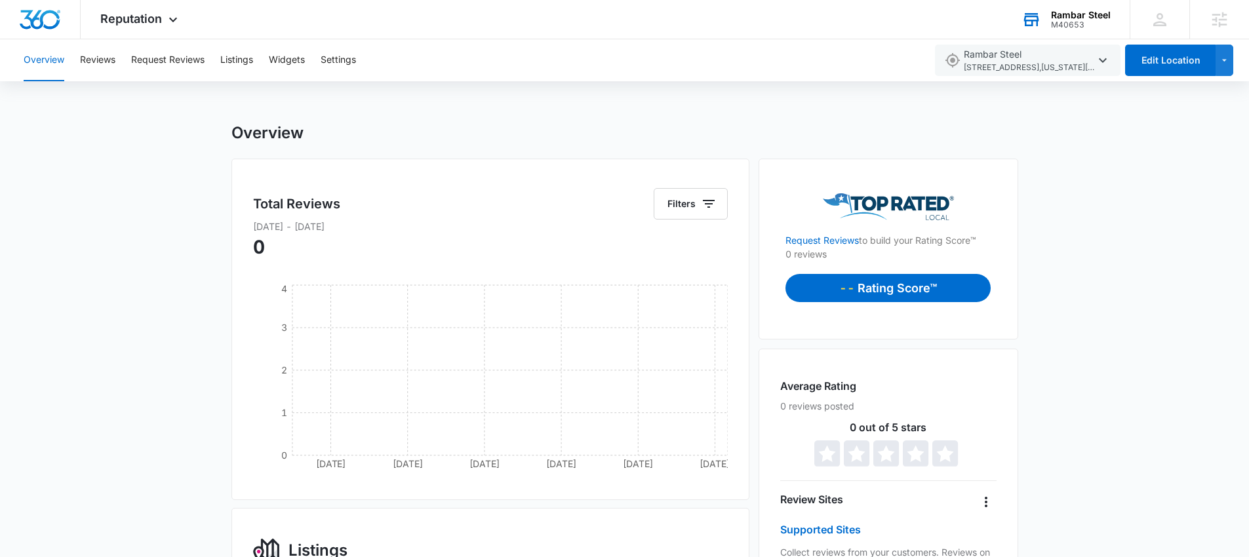
click at [1061, 18] on div "Rambar Steel" at bounding box center [1081, 15] width 60 height 10
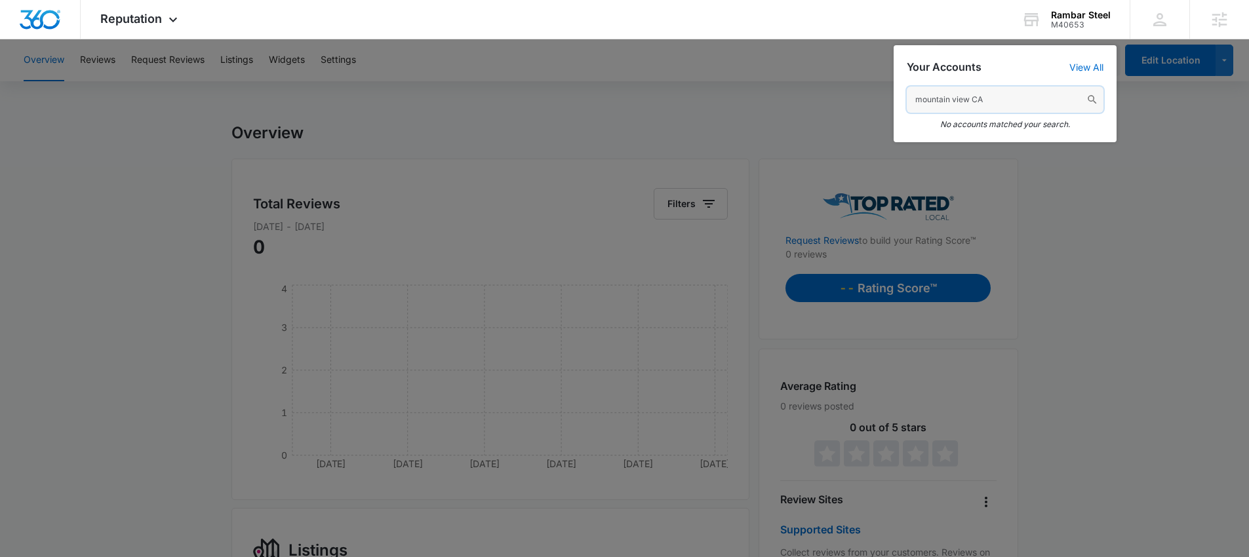
drag, startPoint x: 990, startPoint y: 98, endPoint x: 877, endPoint y: 111, distance: 114.2
click at [879, 39] on nav "Reputation Apps Reputation Websites Forms CRM Email Social POS Content Ads Inte…" at bounding box center [624, 19] width 1249 height 39
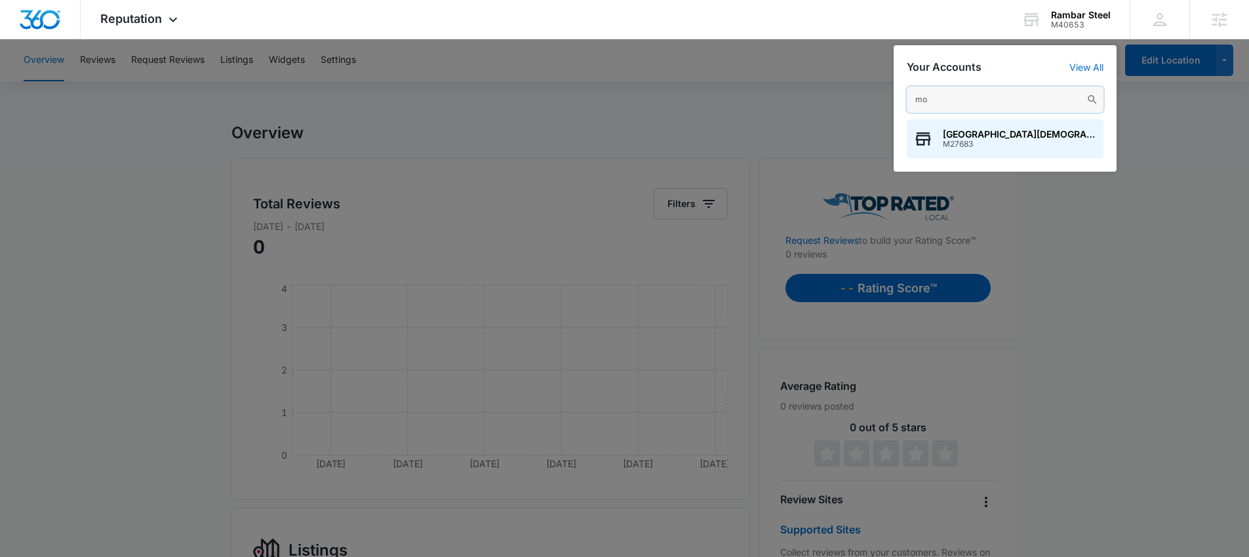
type input "m"
type input "dukes pest"
click at [995, 144] on span "M335953" at bounding box center [1015, 144] width 144 height 9
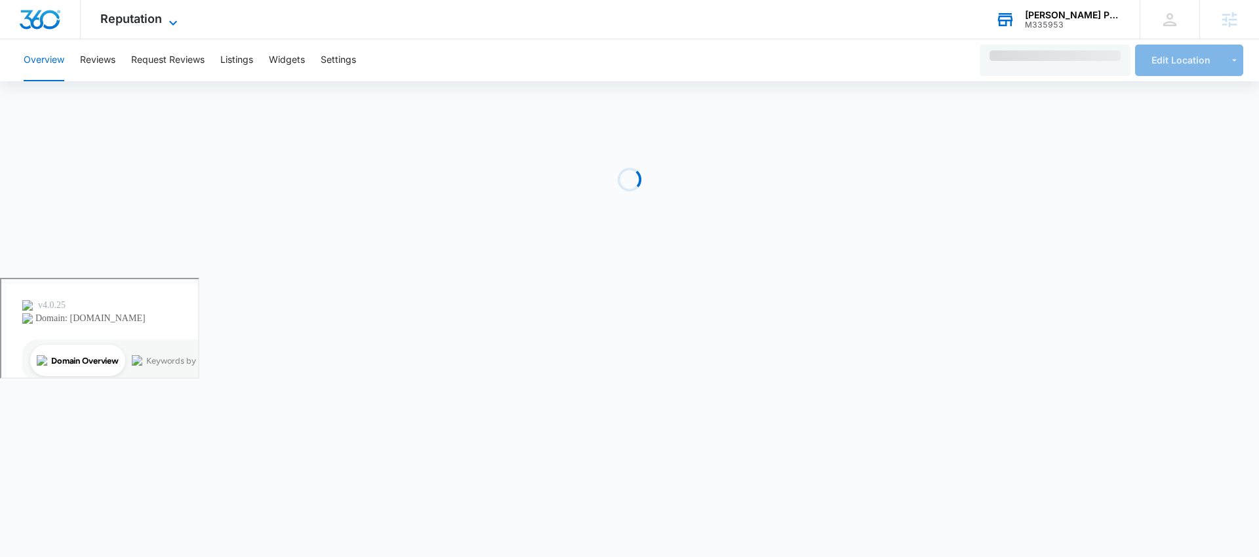
click at [146, 23] on span "Reputation" at bounding box center [131, 19] width 62 height 14
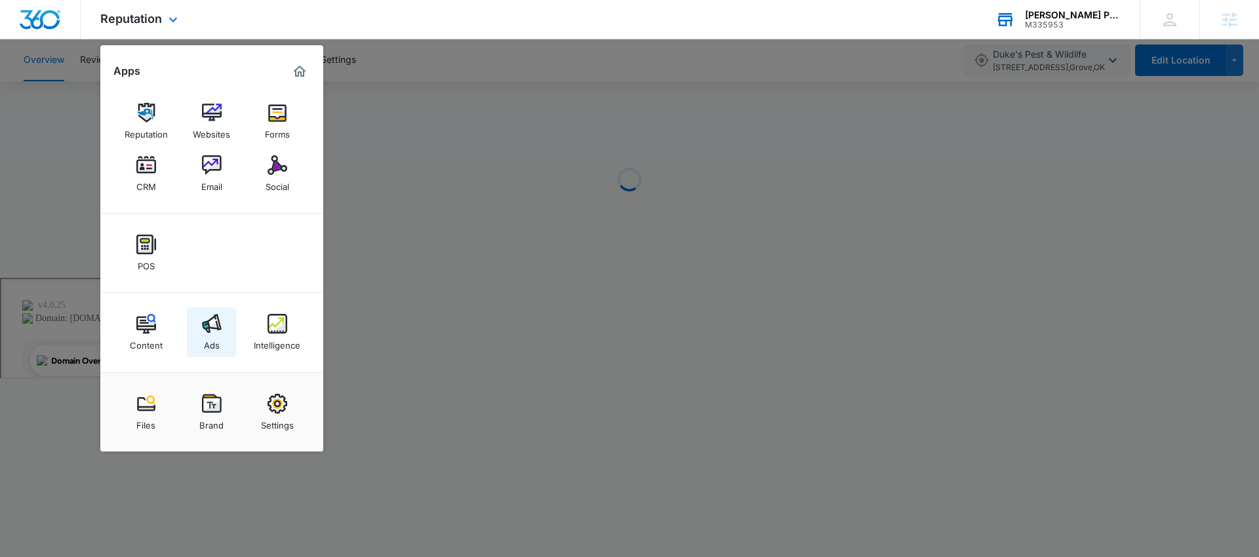
click at [216, 331] on img at bounding box center [212, 324] width 20 height 20
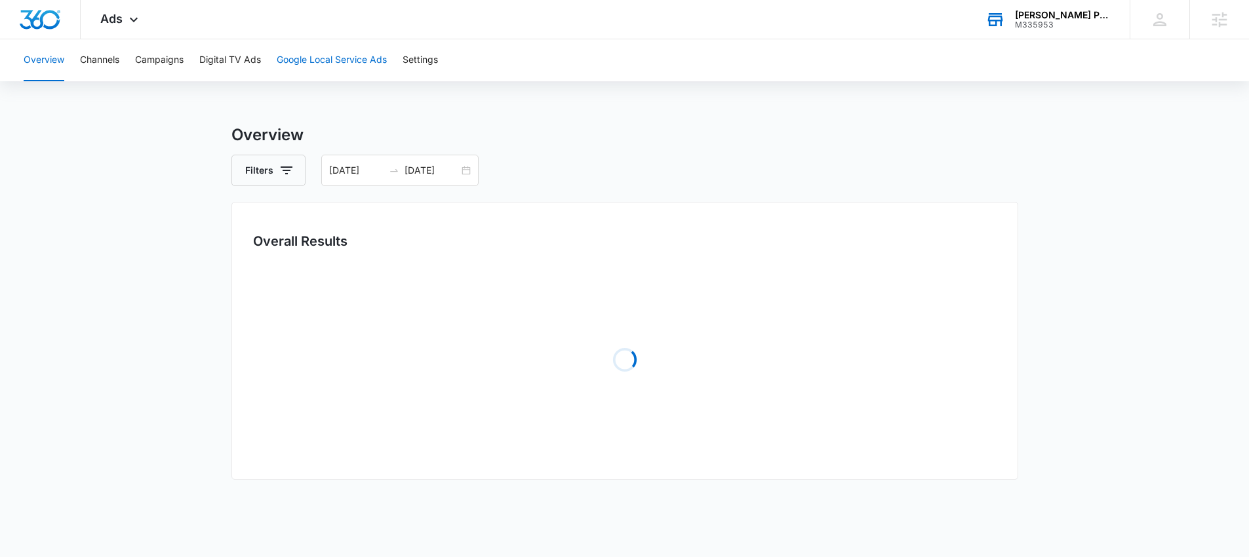
click at [340, 65] on button "Google Local Service Ads" at bounding box center [332, 60] width 110 height 42
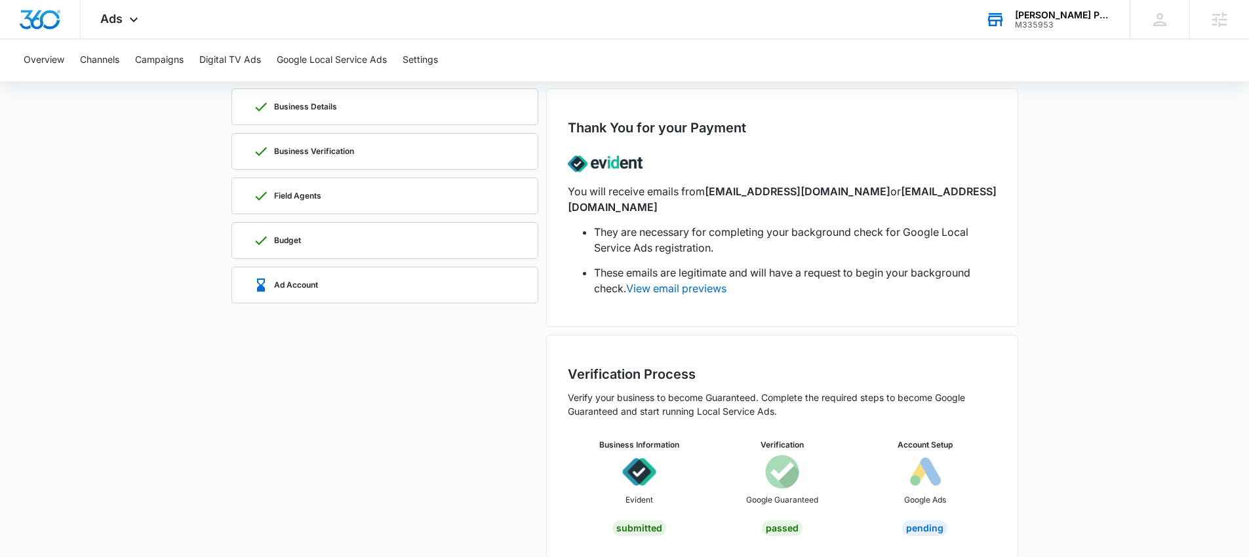
scroll to position [75, 0]
click at [393, 190] on div "Field Agents" at bounding box center [385, 195] width 264 height 35
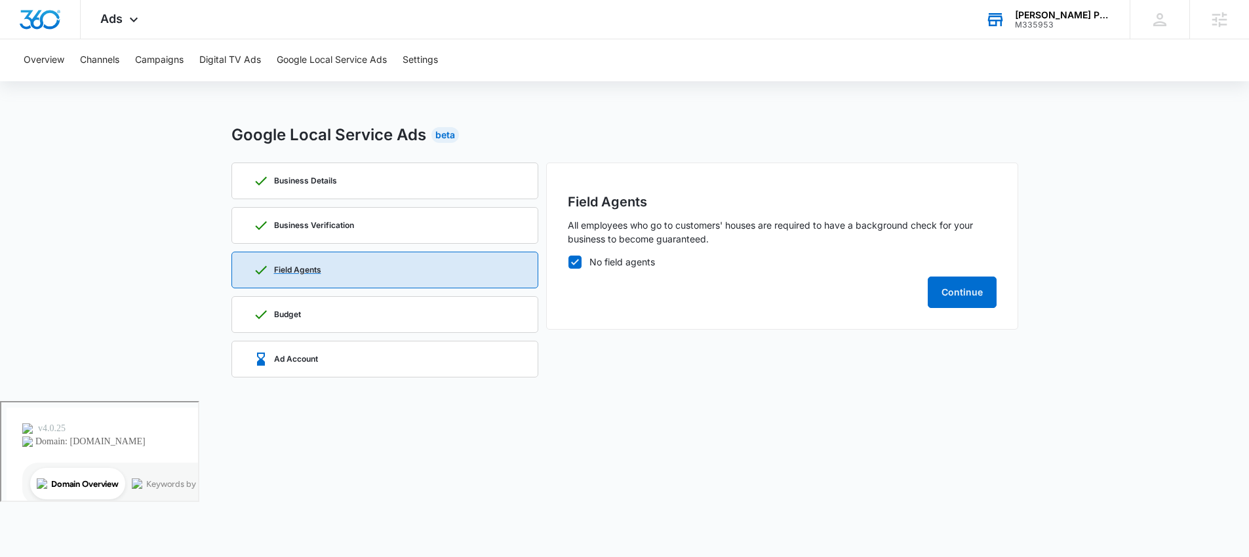
scroll to position [0, 0]
click at [358, 308] on div "Budget" at bounding box center [390, 314] width 264 height 35
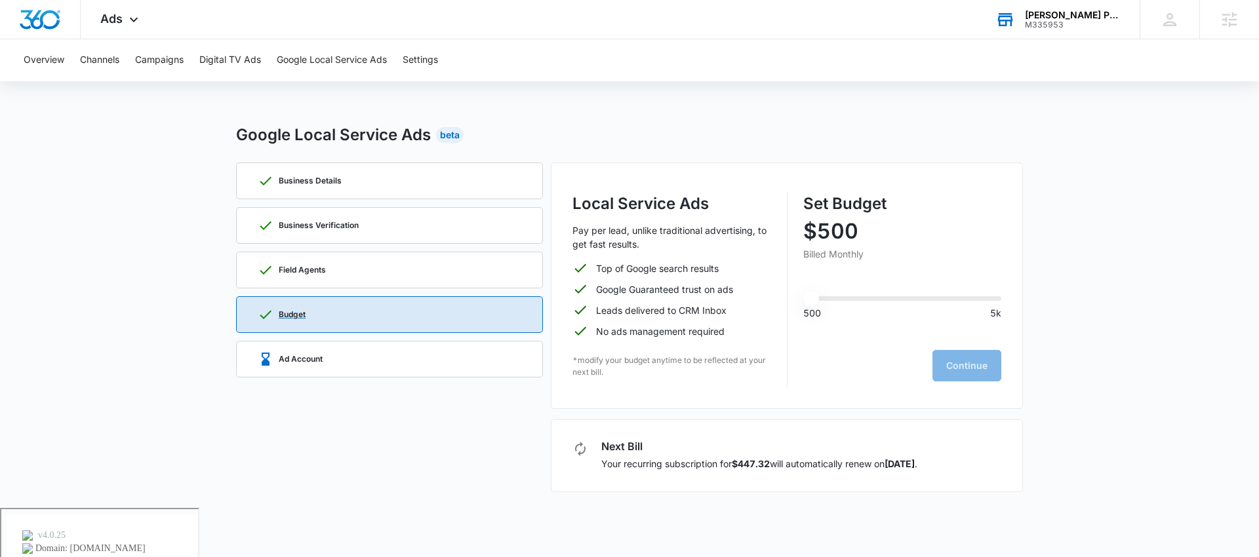
type input "500"
click at [356, 225] on p "Business Verification" at bounding box center [319, 226] width 80 height 8
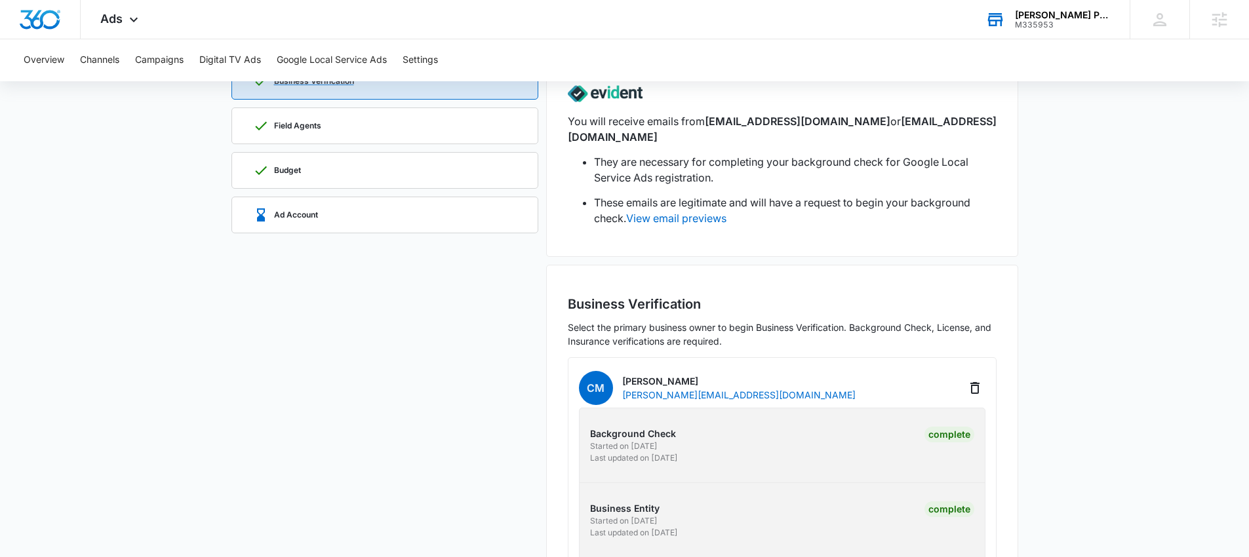
scroll to position [49, 0]
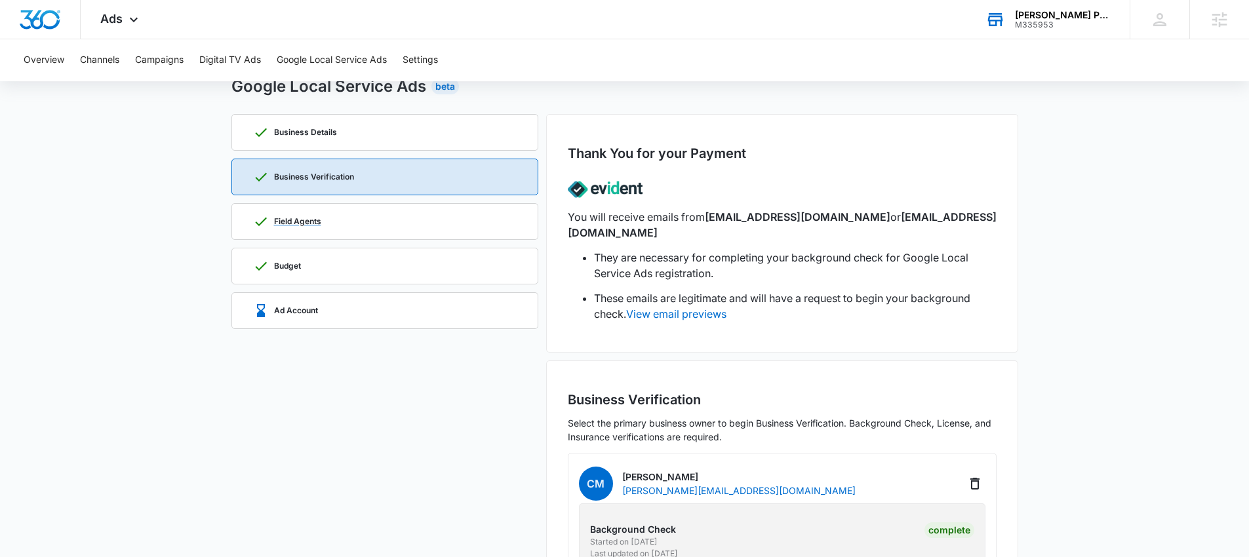
click at [352, 218] on div "Field Agents" at bounding box center [385, 221] width 264 height 35
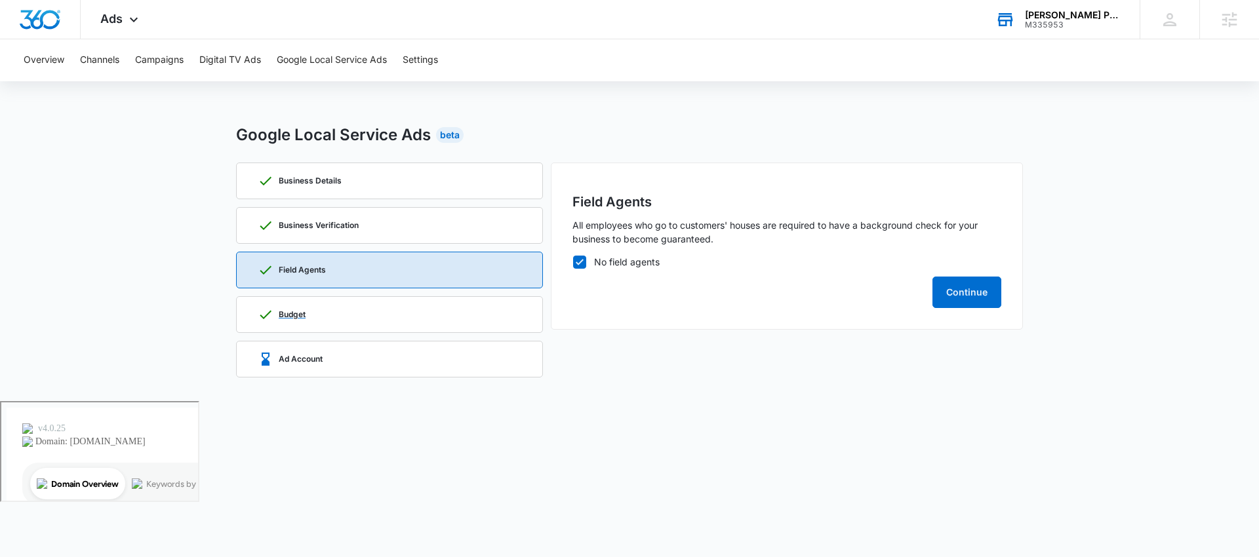
click at [402, 311] on div "Budget" at bounding box center [390, 314] width 264 height 35
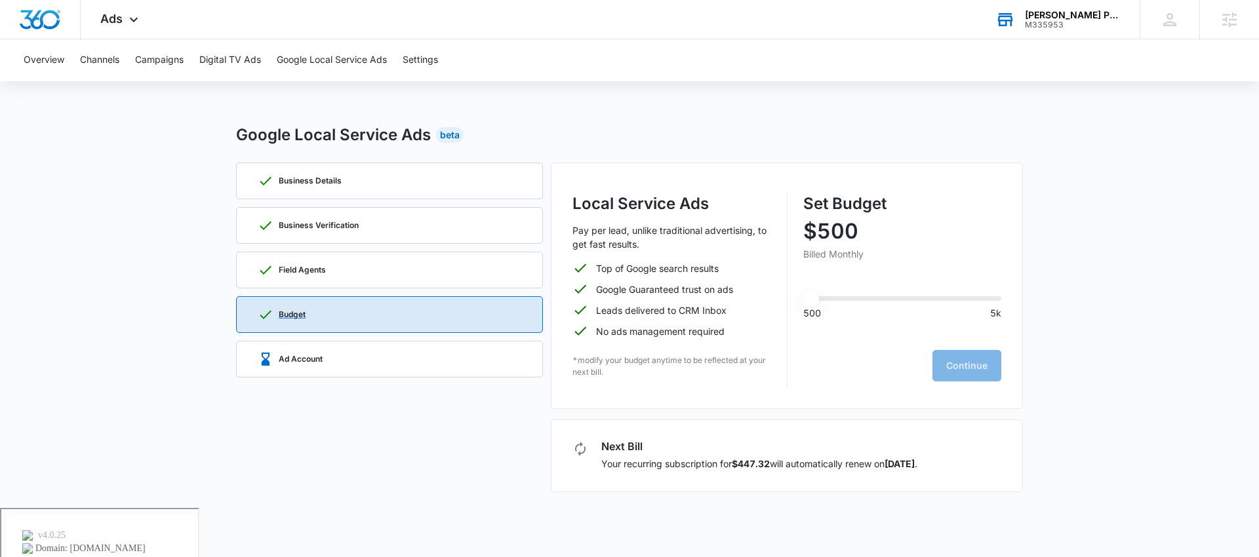
type input "500"
click at [379, 352] on div "Ad Account" at bounding box center [390, 359] width 264 height 35
